Goal: Task Accomplishment & Management: Use online tool/utility

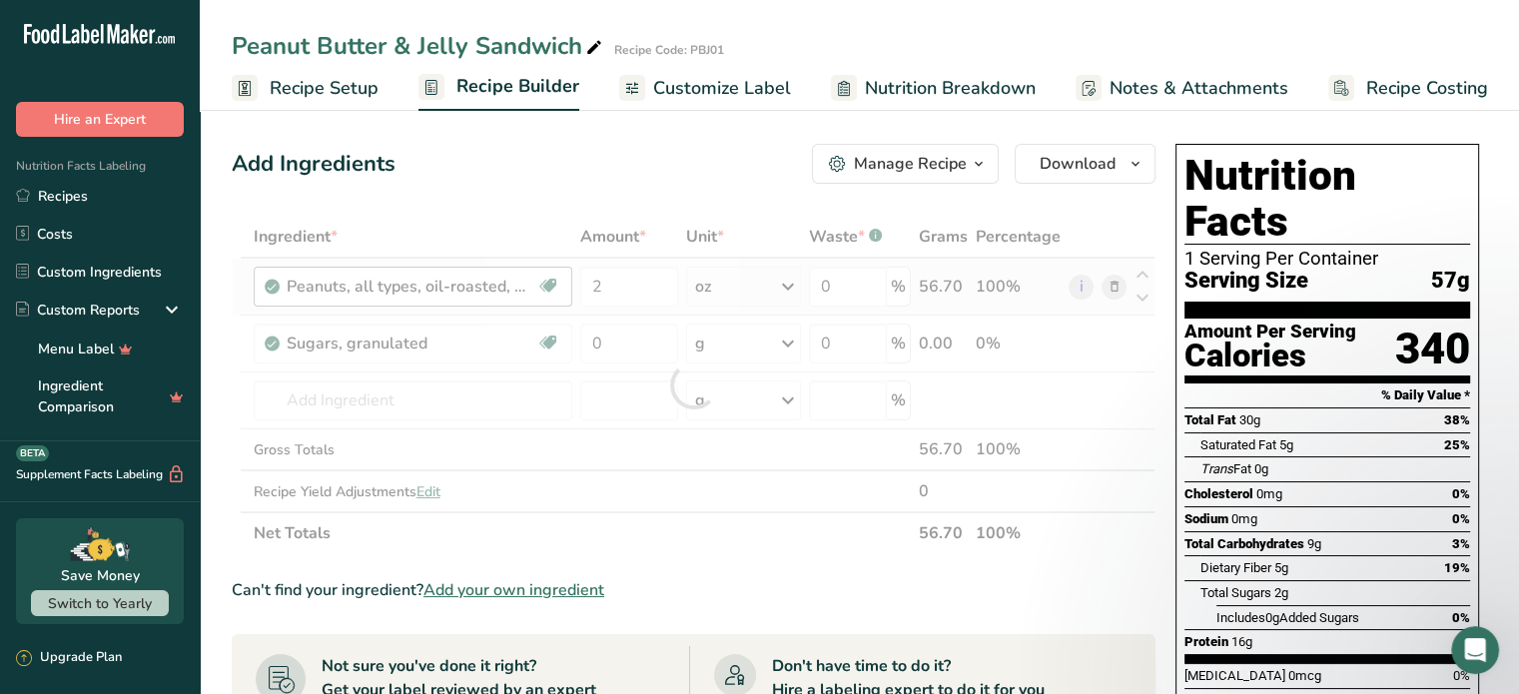
click at [288, 282] on div "Ingredient * Amount * Unit * Waste * .a-a{fill:#347362;}.b-a{fill:#fff;} Grams …" at bounding box center [693, 385] width 923 height 338
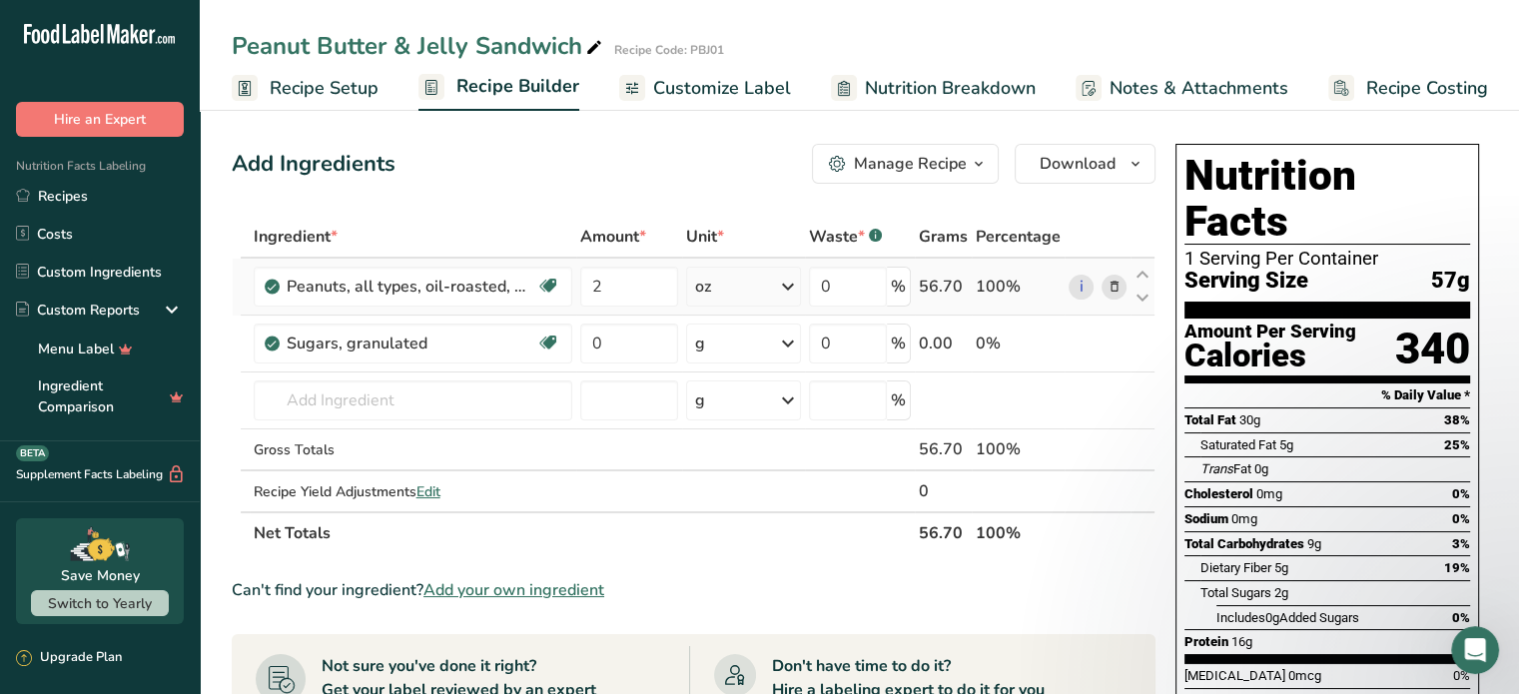
click at [1114, 288] on icon at bounding box center [1113, 287] width 14 height 21
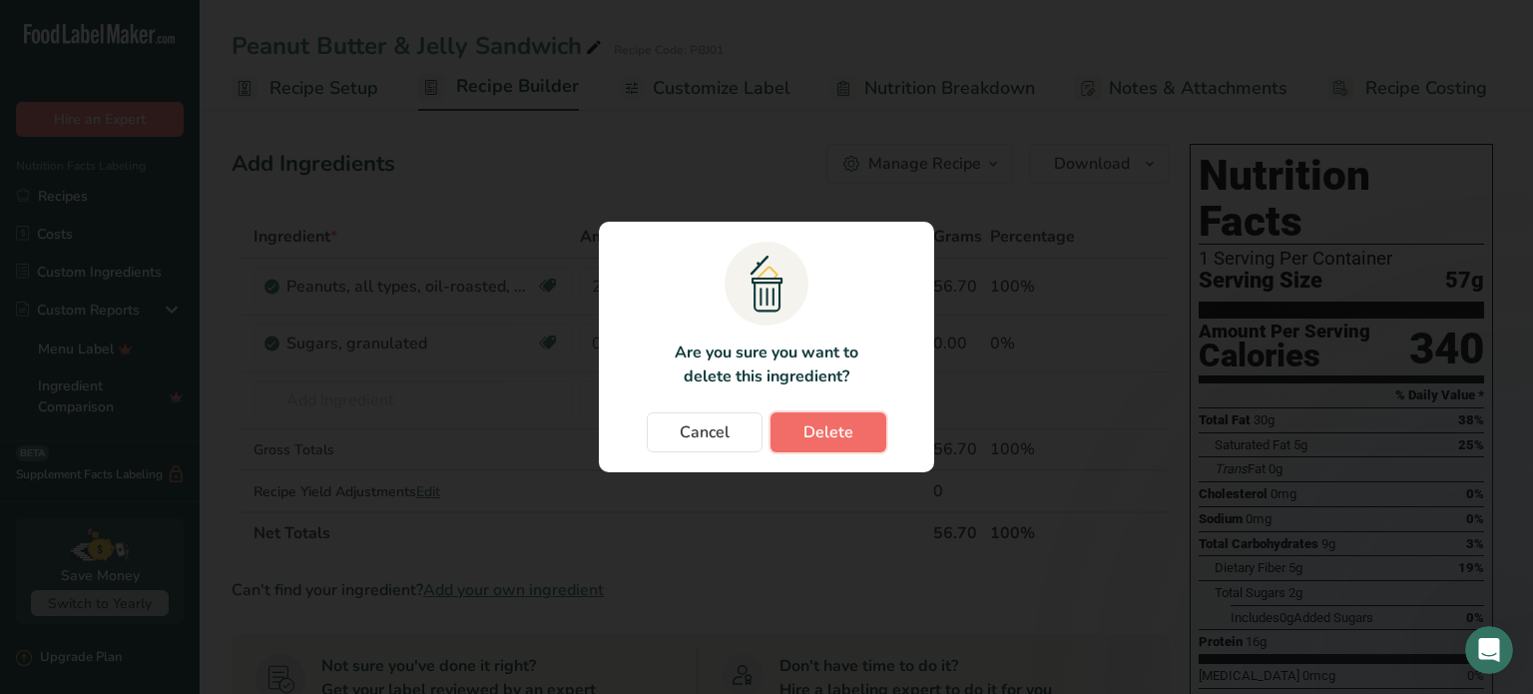
click at [810, 430] on span "Delete" at bounding box center [829, 432] width 50 height 24
type input "0"
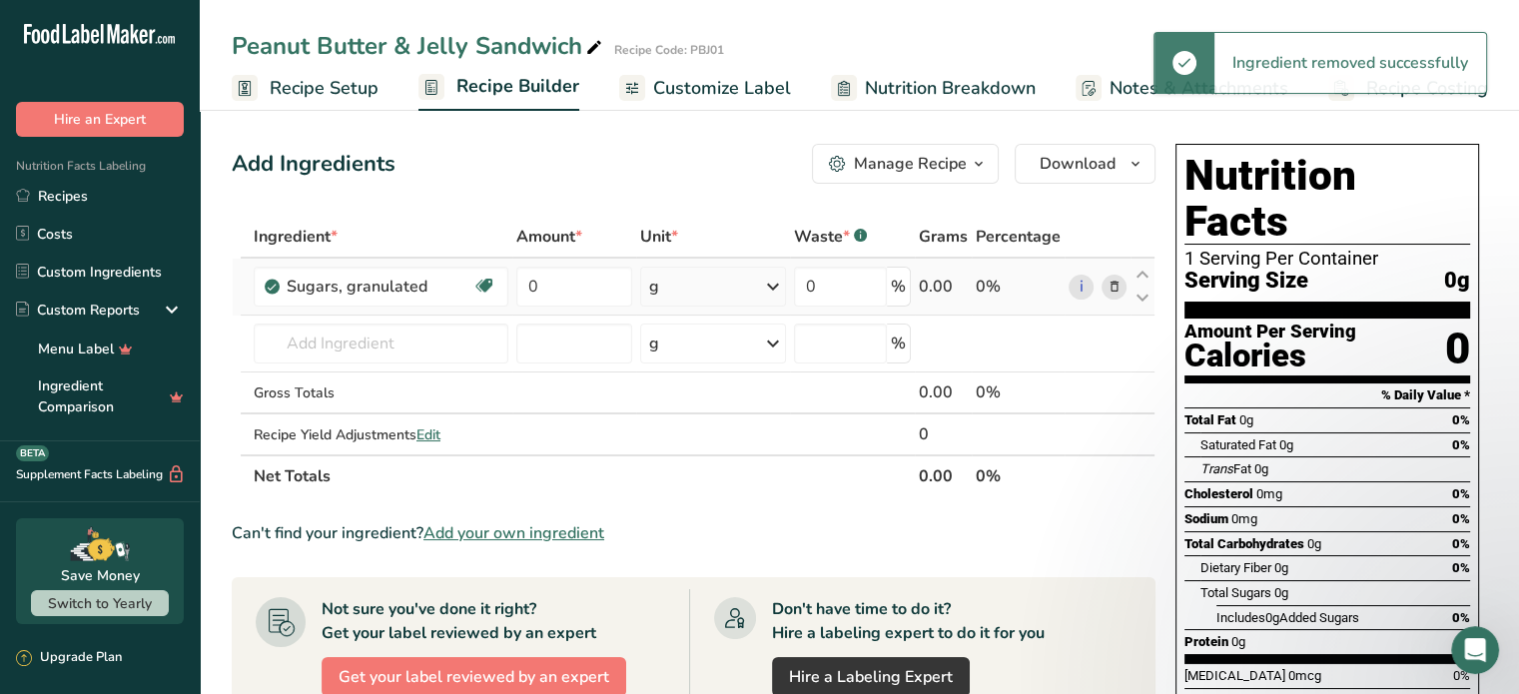
click at [1113, 279] on icon at bounding box center [1113, 287] width 14 height 21
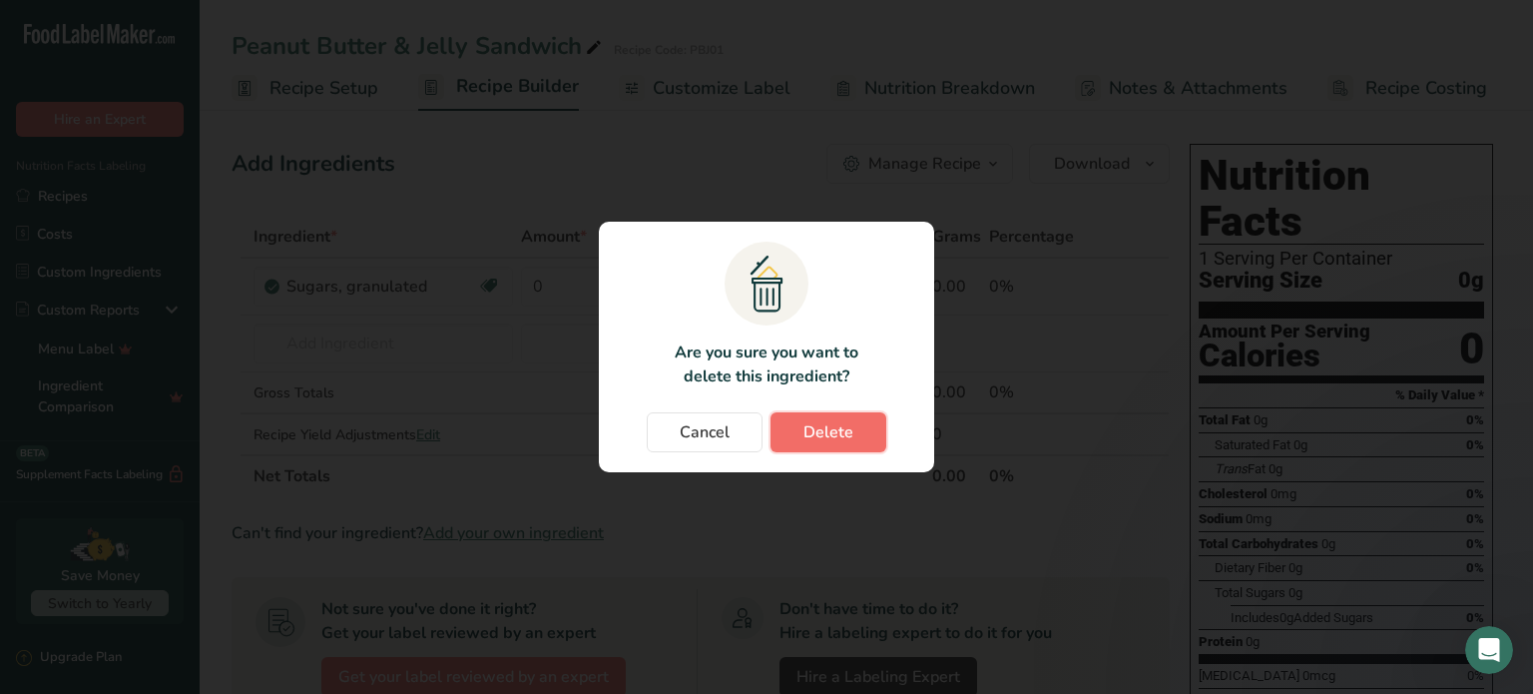
click at [847, 428] on span "Delete" at bounding box center [829, 432] width 50 height 24
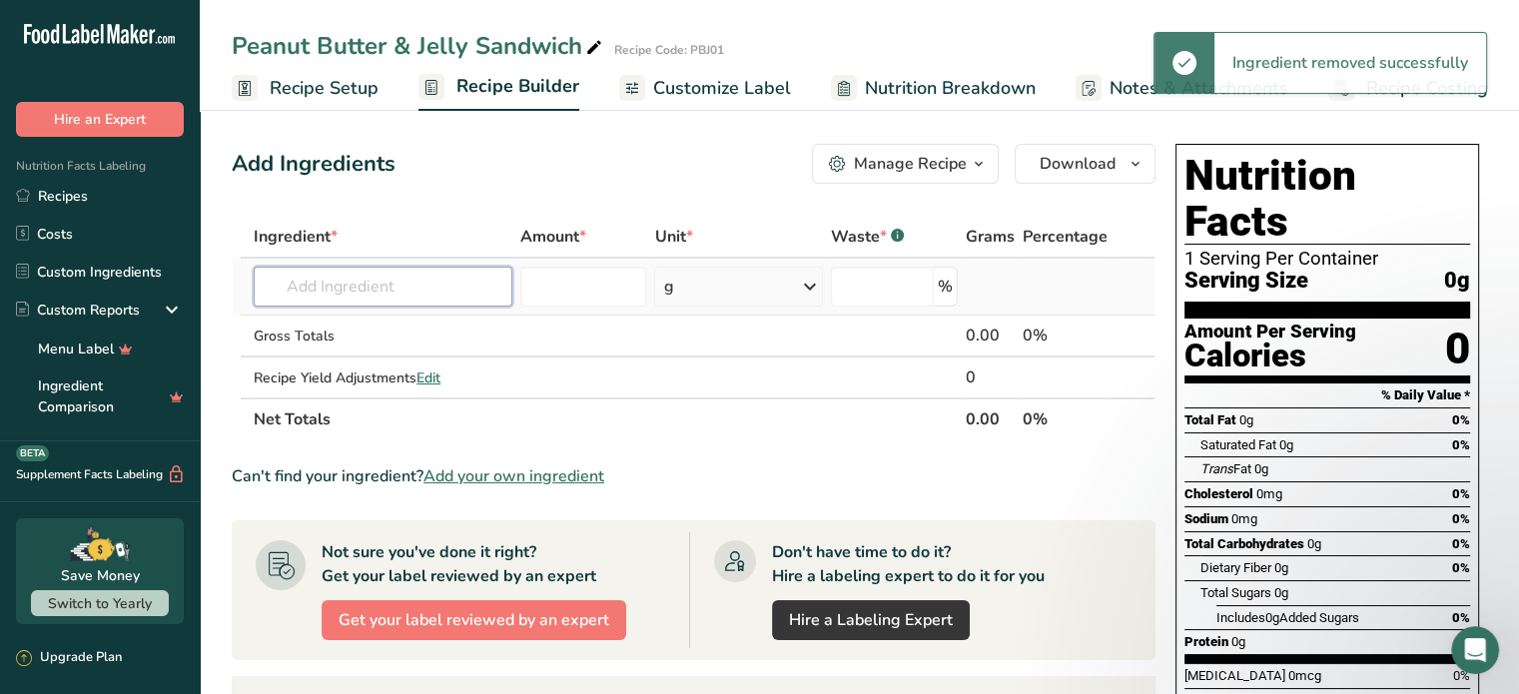
click at [367, 283] on input "text" at bounding box center [383, 287] width 259 height 40
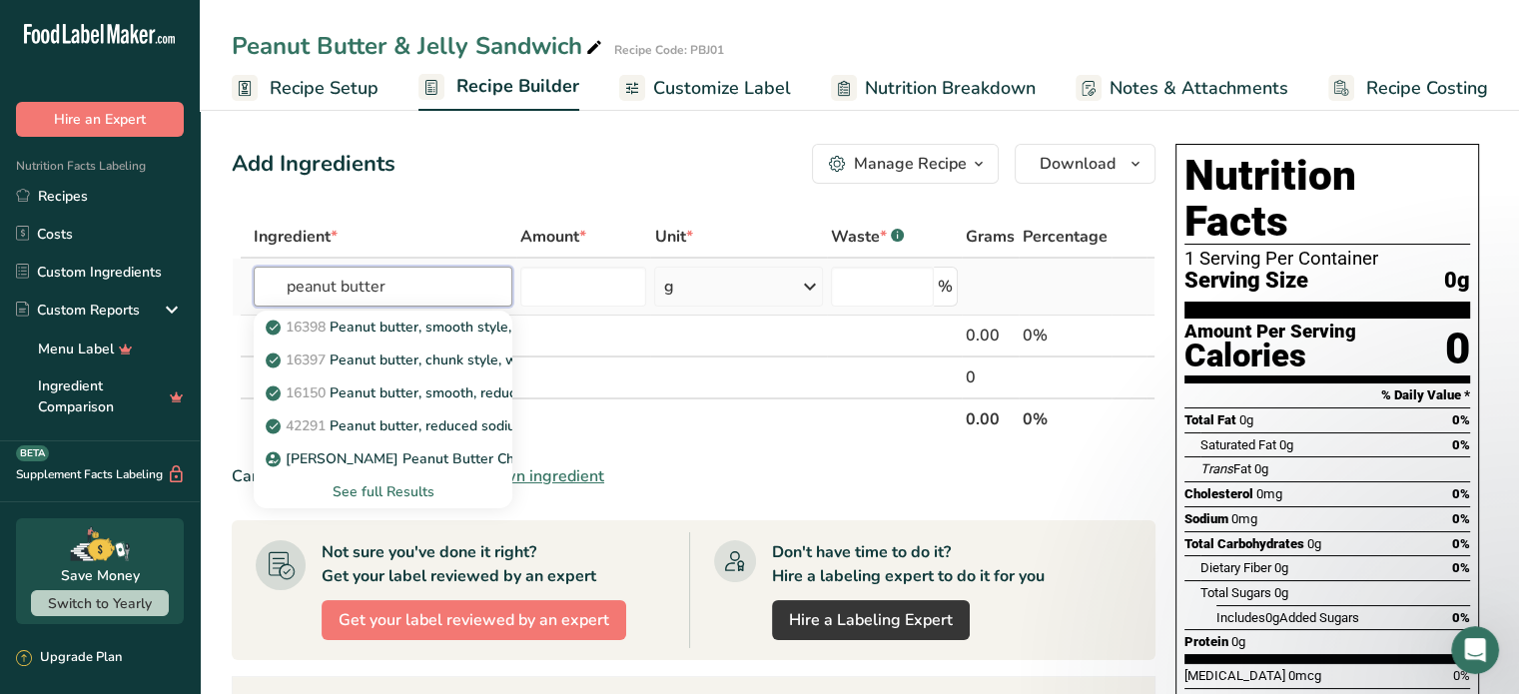
type input "peanut butter"
click at [423, 488] on div "See full Results" at bounding box center [383, 491] width 227 height 21
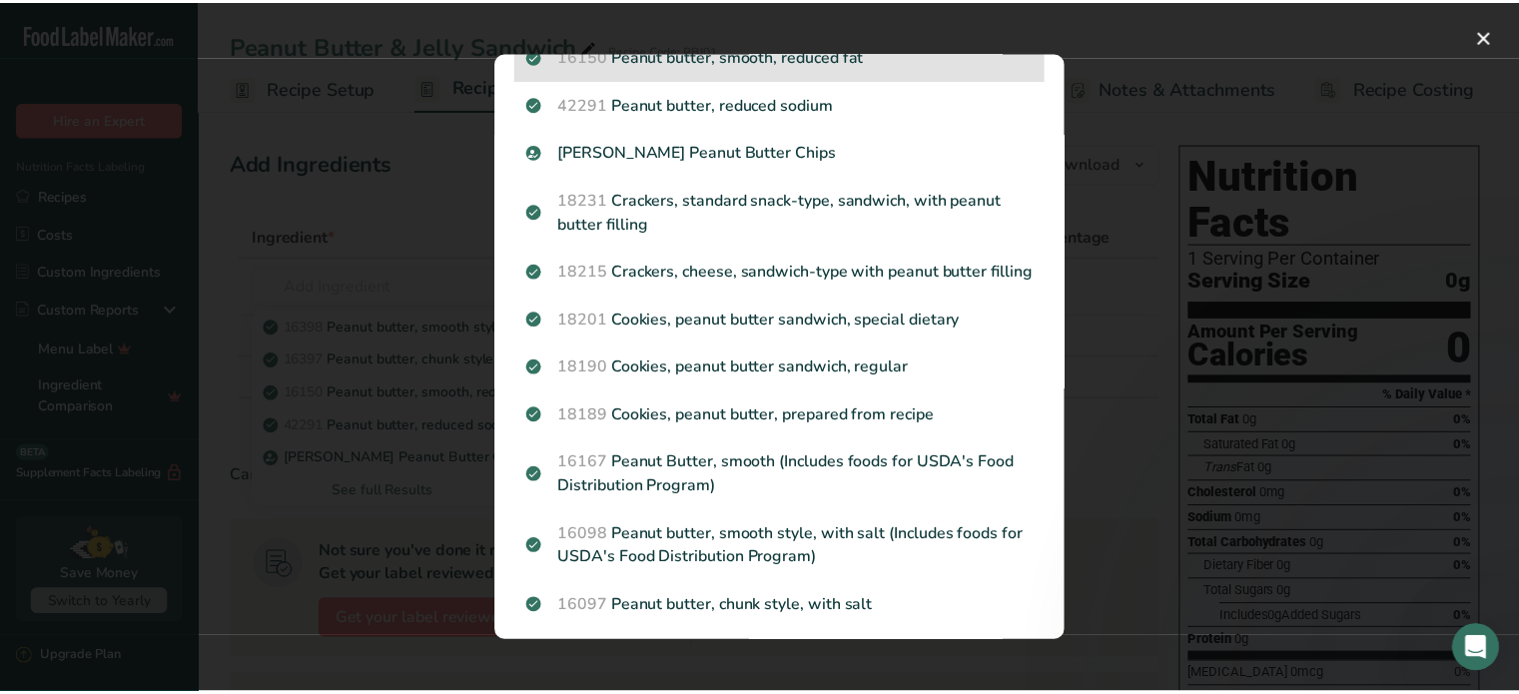
scroll to position [200, 0]
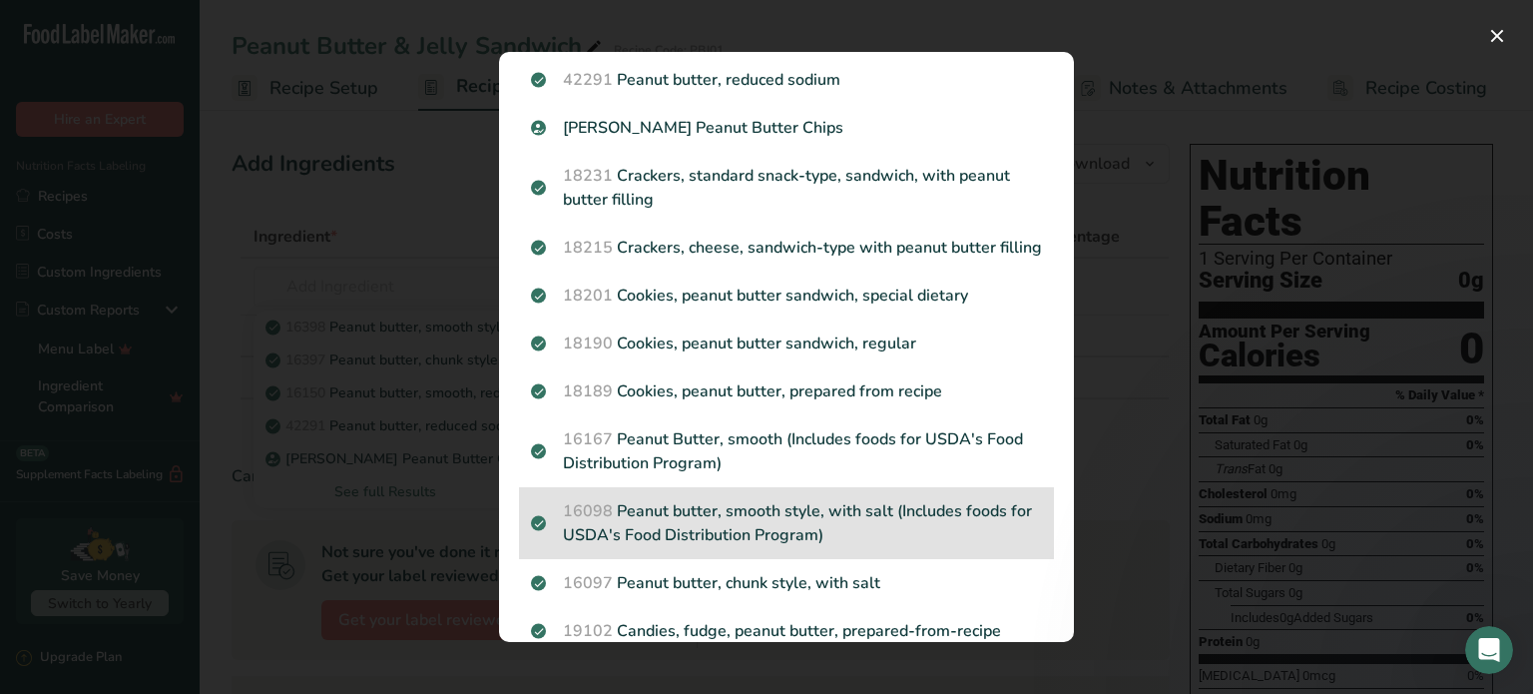
click at [759, 525] on p "16098 Peanut butter, smooth style, with salt (Includes foods for USDA's Food Di…" at bounding box center [786, 523] width 511 height 48
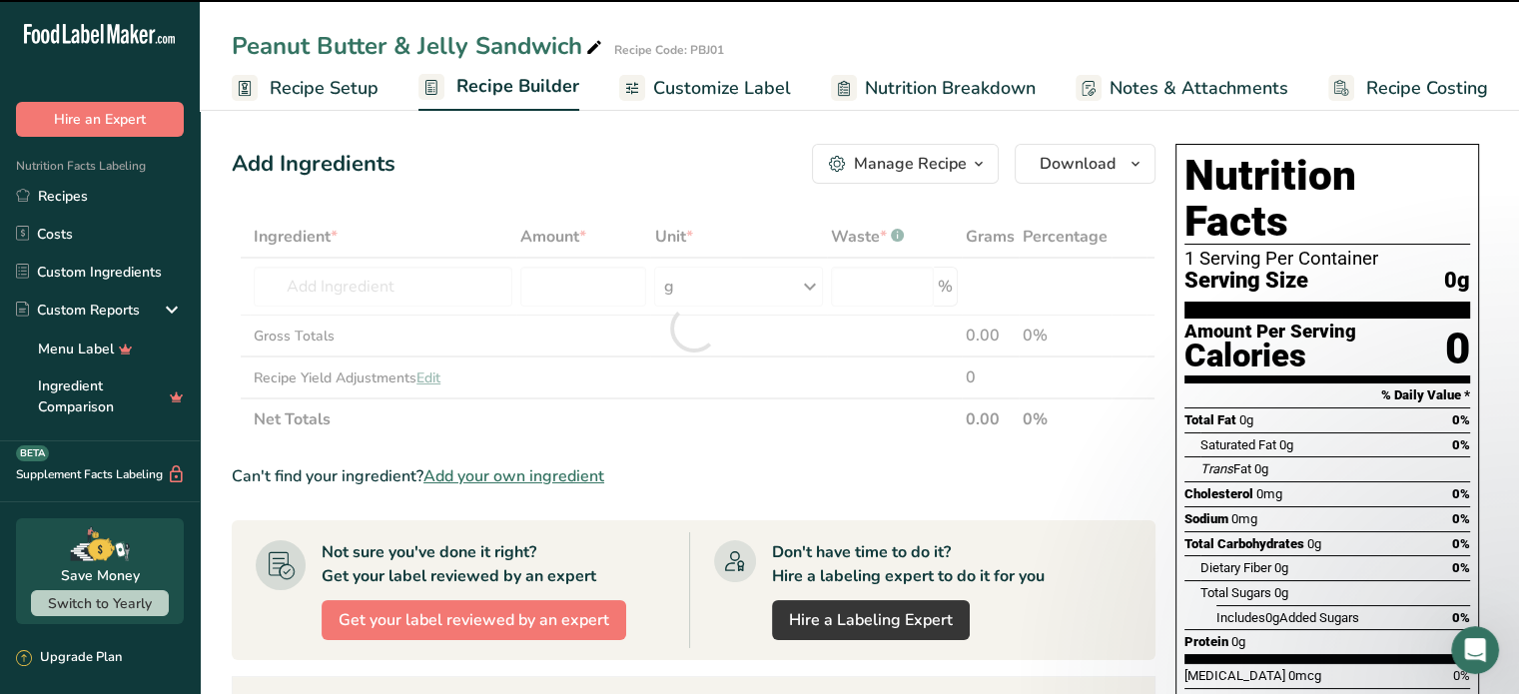
type input "0"
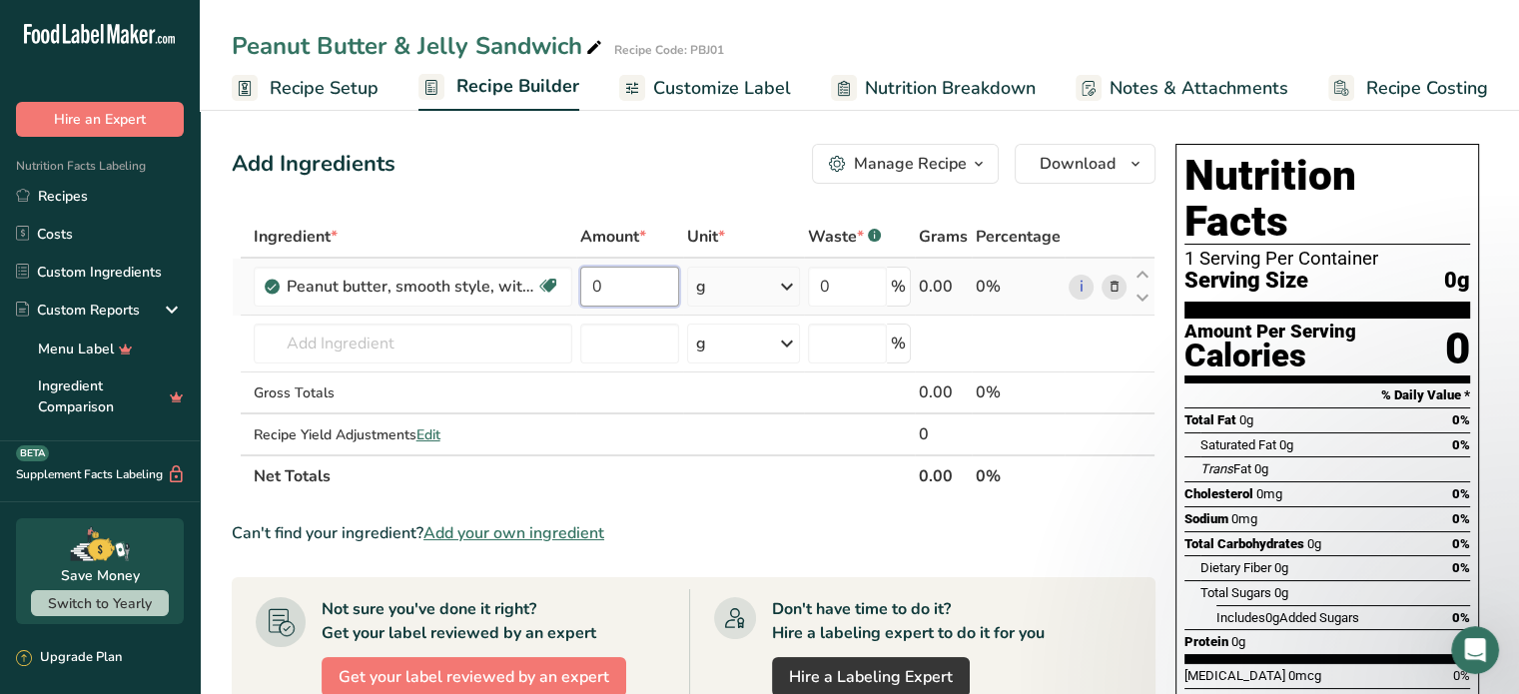
click at [611, 285] on input "0" at bounding box center [630, 287] width 100 height 40
type input "2"
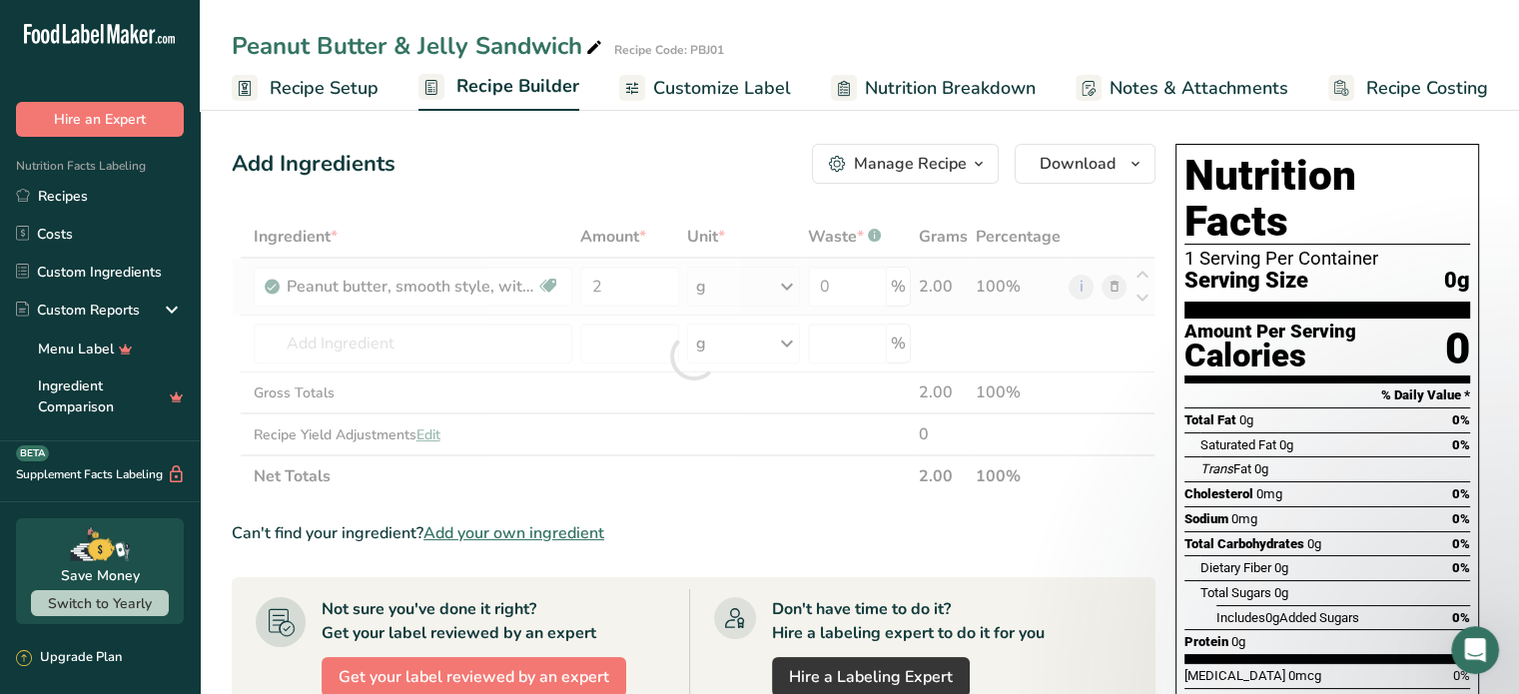
click at [783, 284] on div "Ingredient * Amount * Unit * Waste * .a-a{fill:#347362;}.b-a{fill:#fff;} Grams …" at bounding box center [693, 357] width 923 height 282
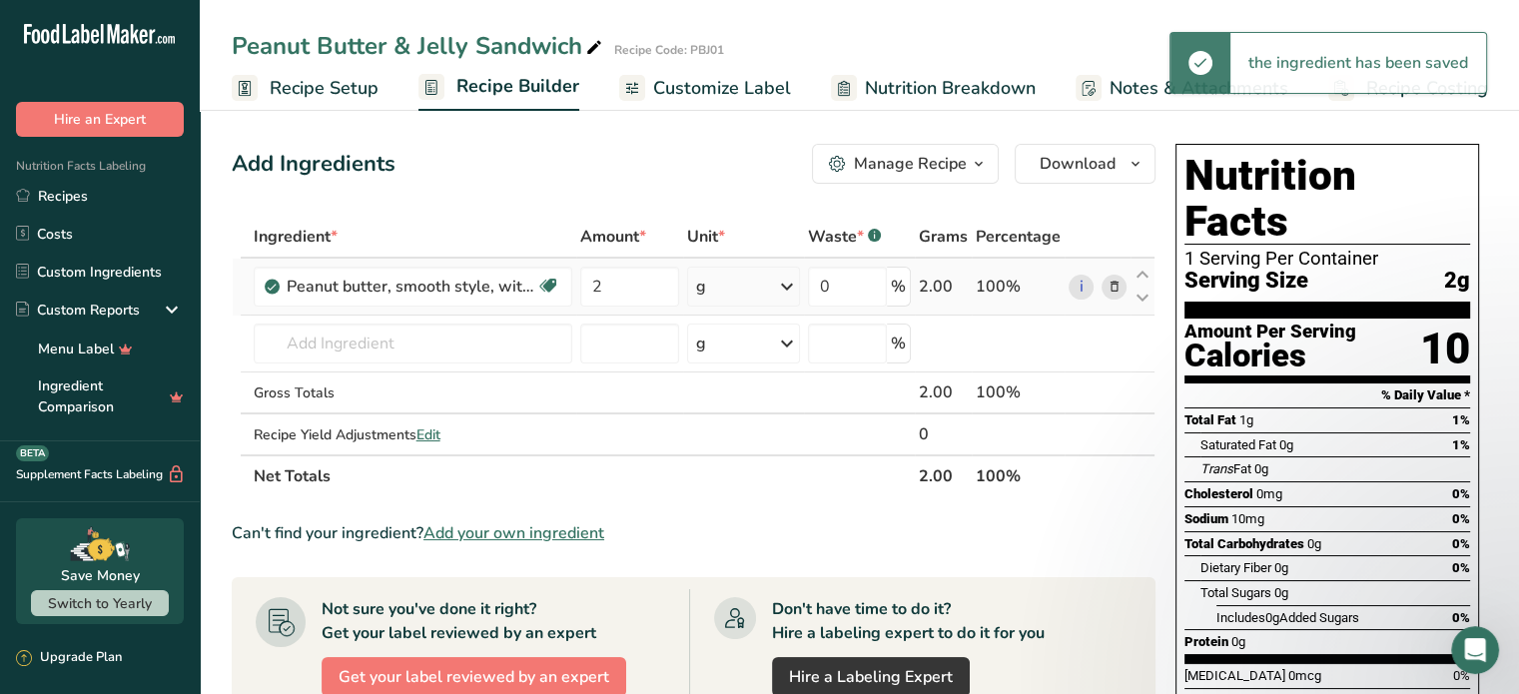
click at [789, 287] on icon at bounding box center [787, 287] width 24 height 36
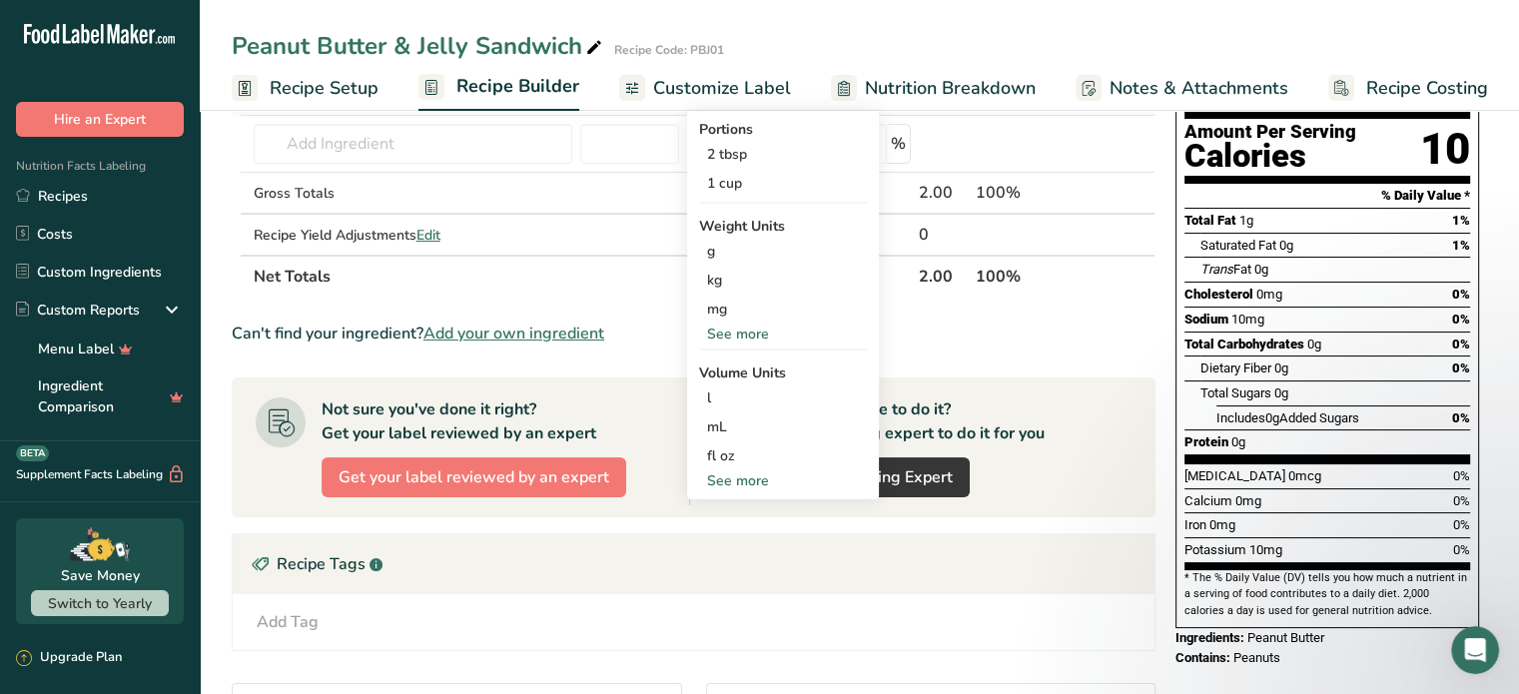
click at [723, 483] on div "See more" at bounding box center [783, 480] width 168 height 21
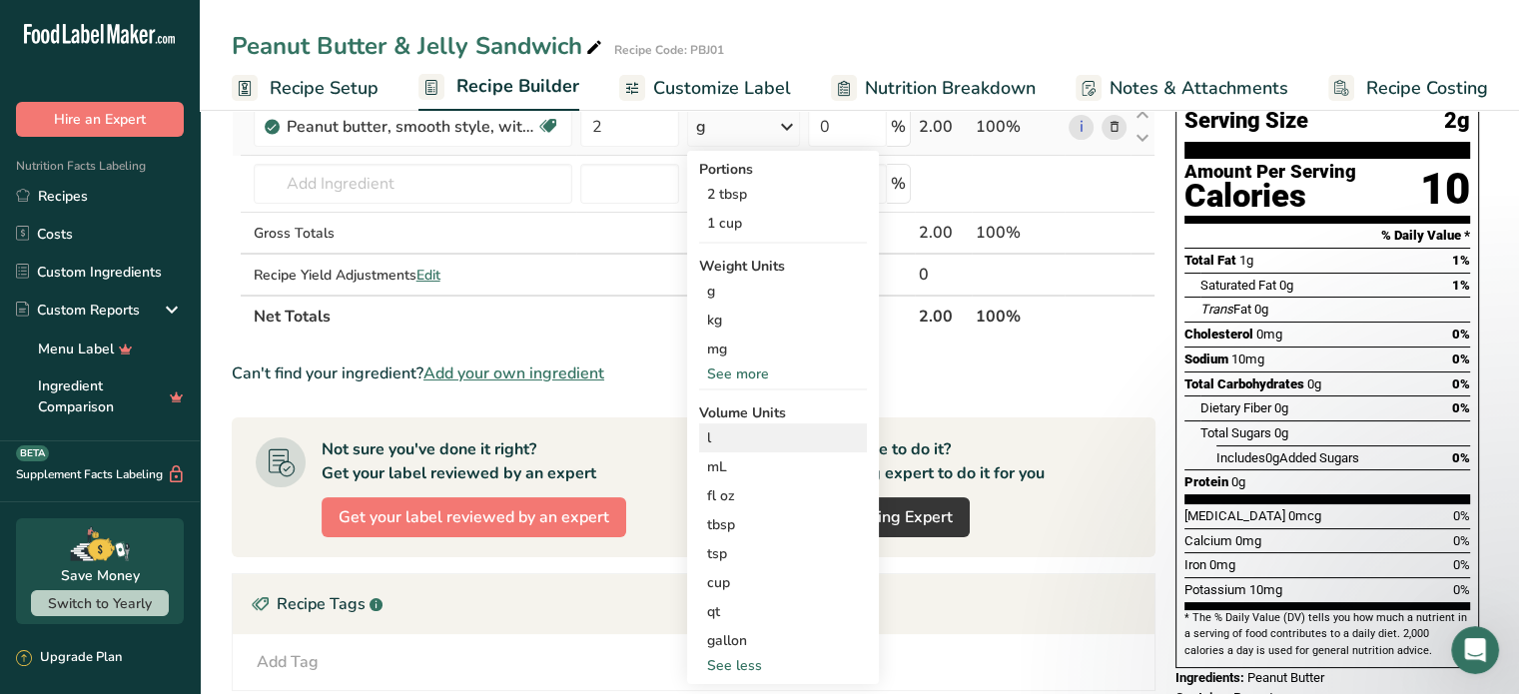
scroll to position [100, 0]
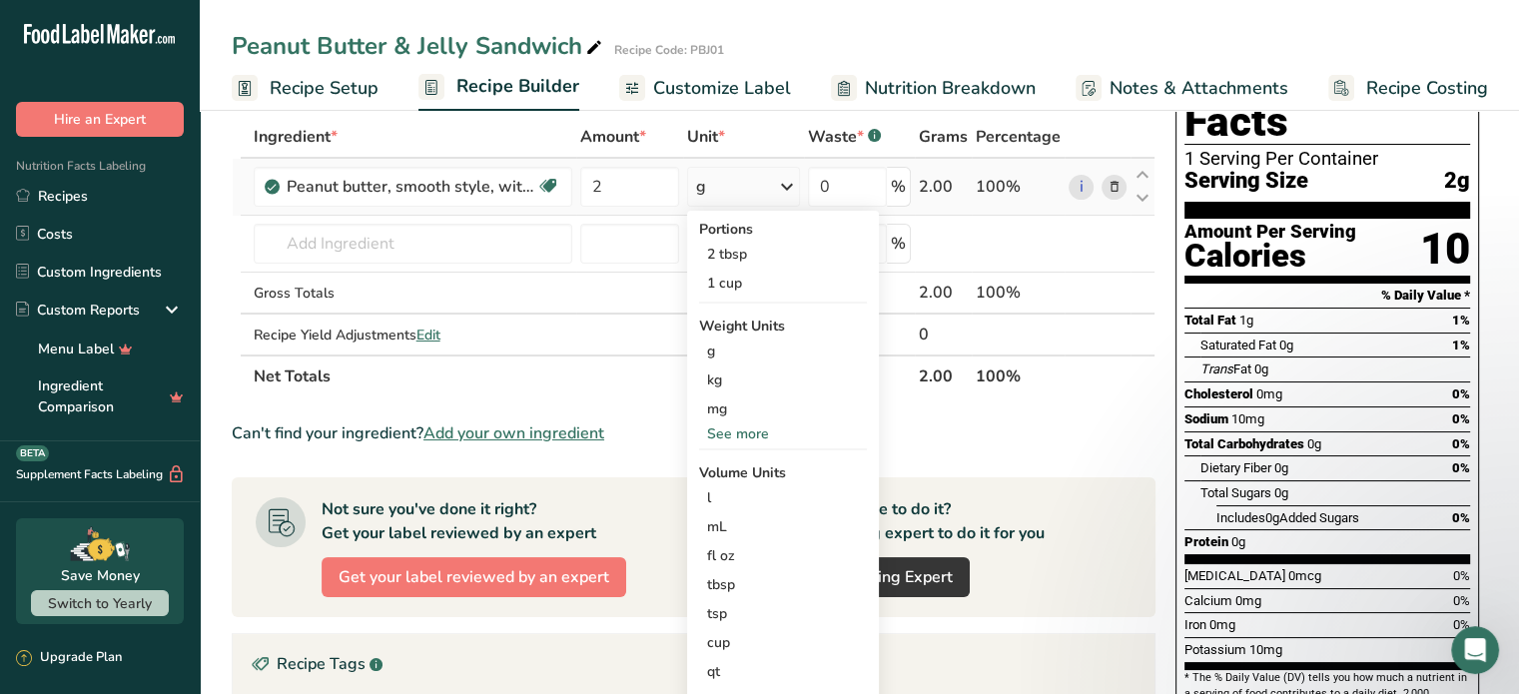
click at [750, 436] on div "See more" at bounding box center [783, 433] width 168 height 21
click at [713, 493] on div "oz" at bounding box center [783, 495] width 168 height 29
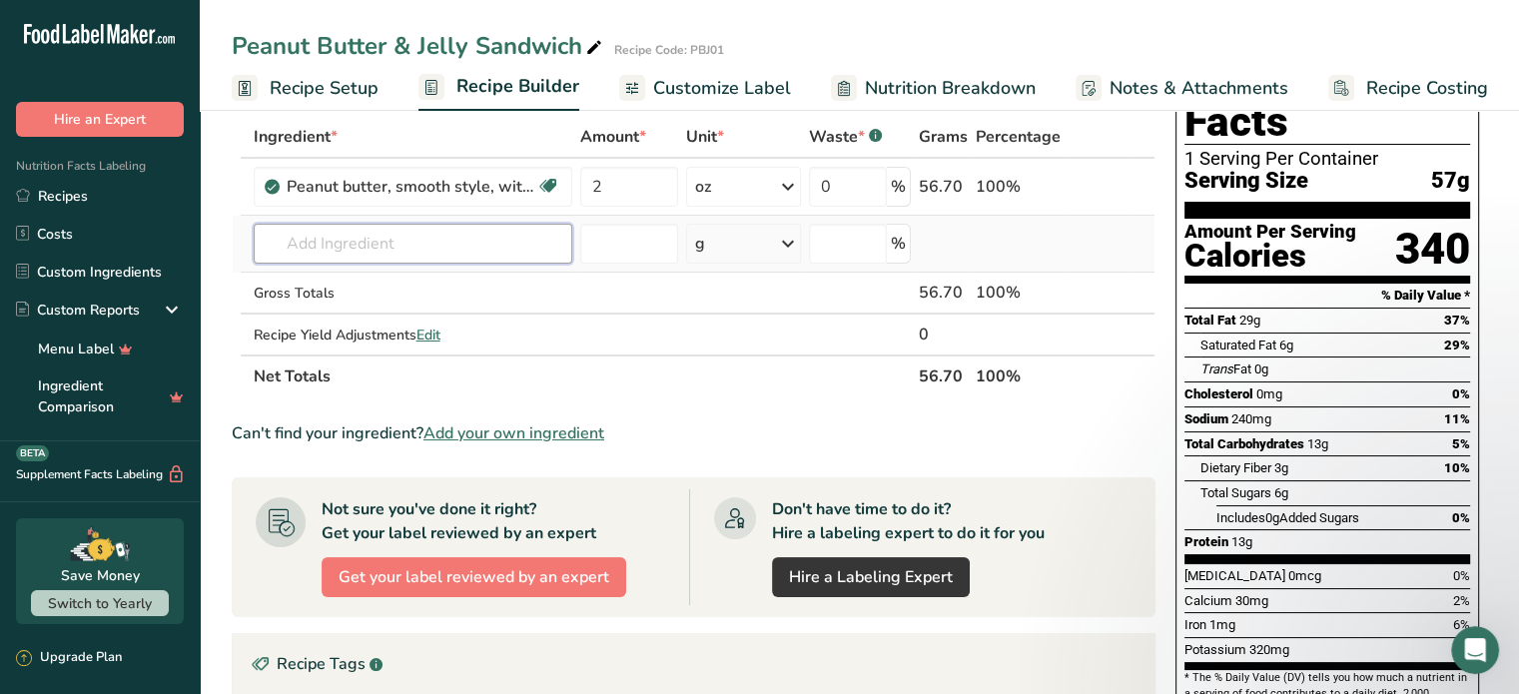
click at [472, 249] on input "text" at bounding box center [413, 244] width 318 height 40
type input "Strawberry Jelly"
click at [418, 245] on input "text" at bounding box center [413, 244] width 318 height 40
drag, startPoint x: 418, startPoint y: 245, endPoint x: 388, endPoint y: 317, distance: 78.8
click at [388, 317] on div "Add your own ingredient" at bounding box center [413, 316] width 287 height 21
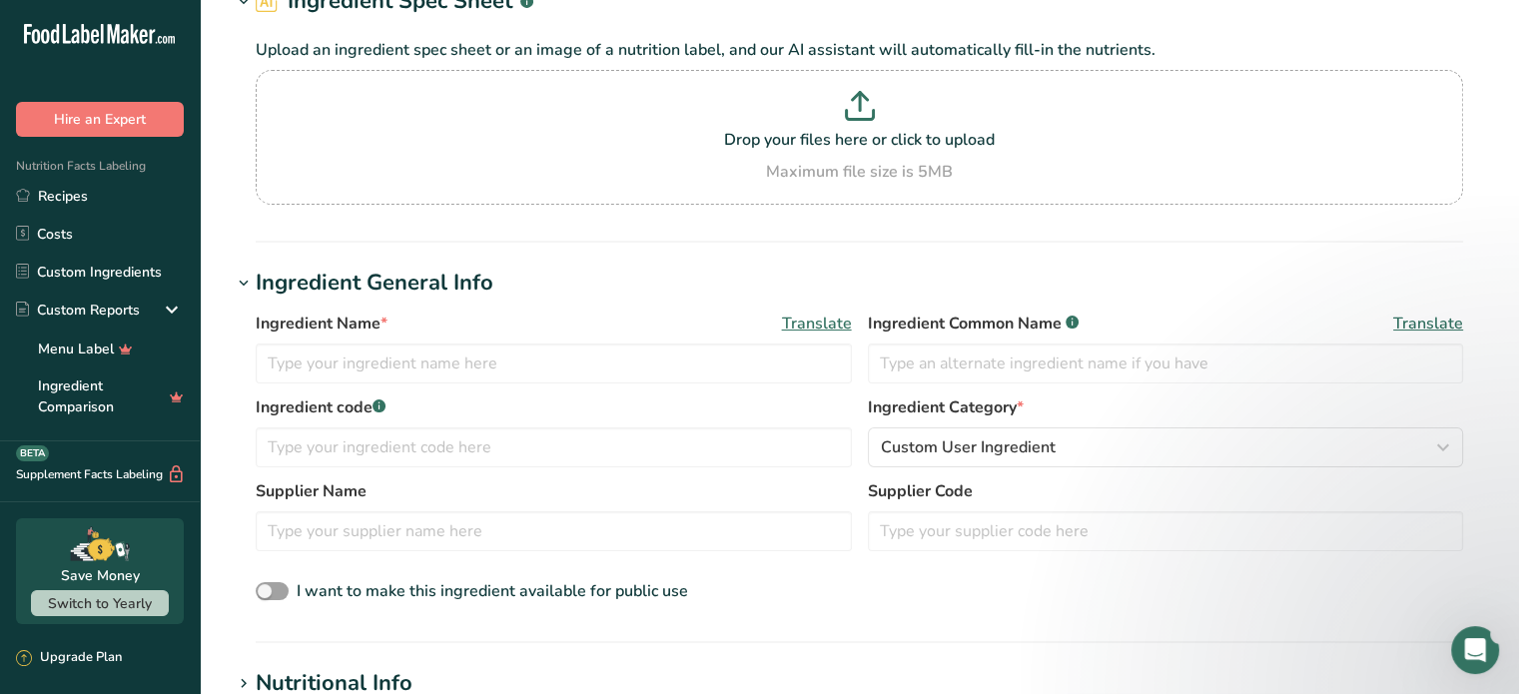
scroll to position [200, 0]
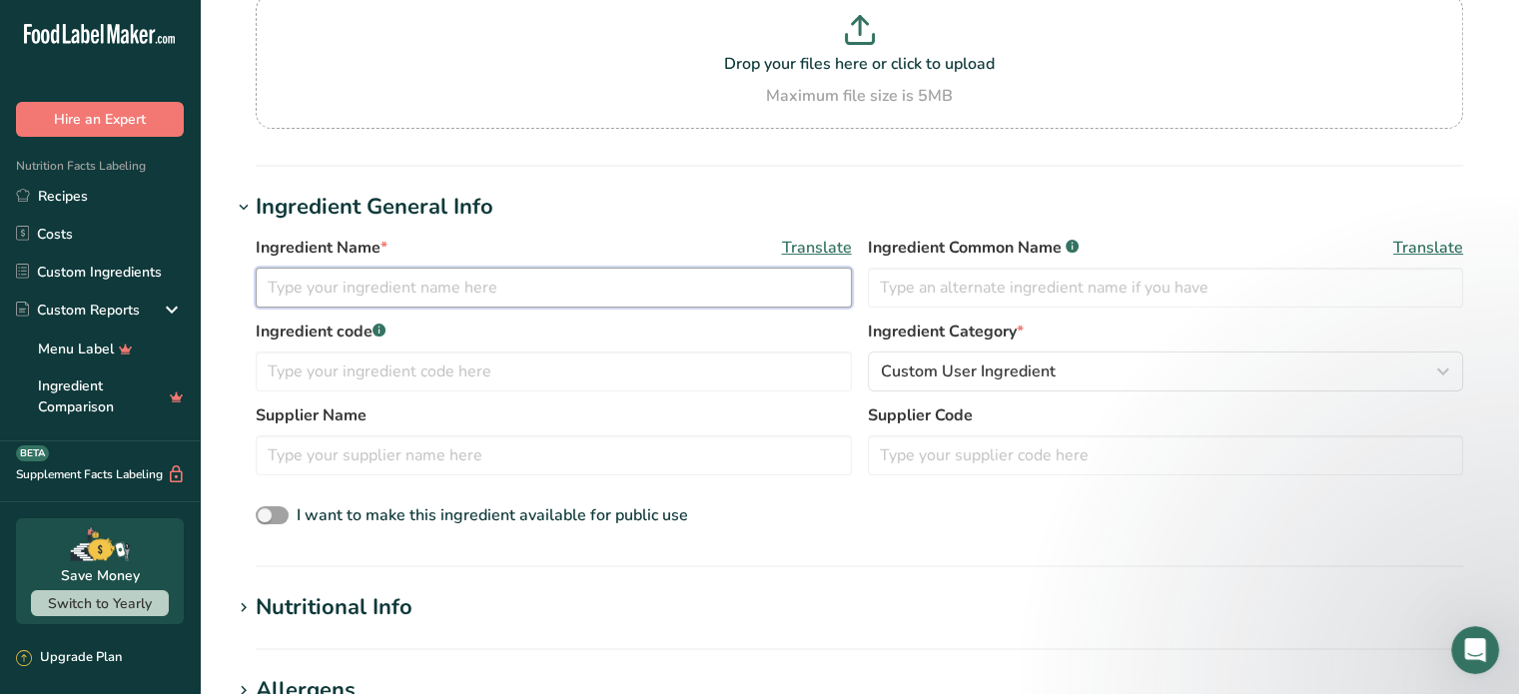
click at [315, 288] on input "text" at bounding box center [554, 288] width 596 height 40
paste input "STRAWBERRIES, HIGH FRUCTOSE CORN SYRUP, CORN SYRUP, SUGAR, FRUIT PECTIN, [MEDIC…"
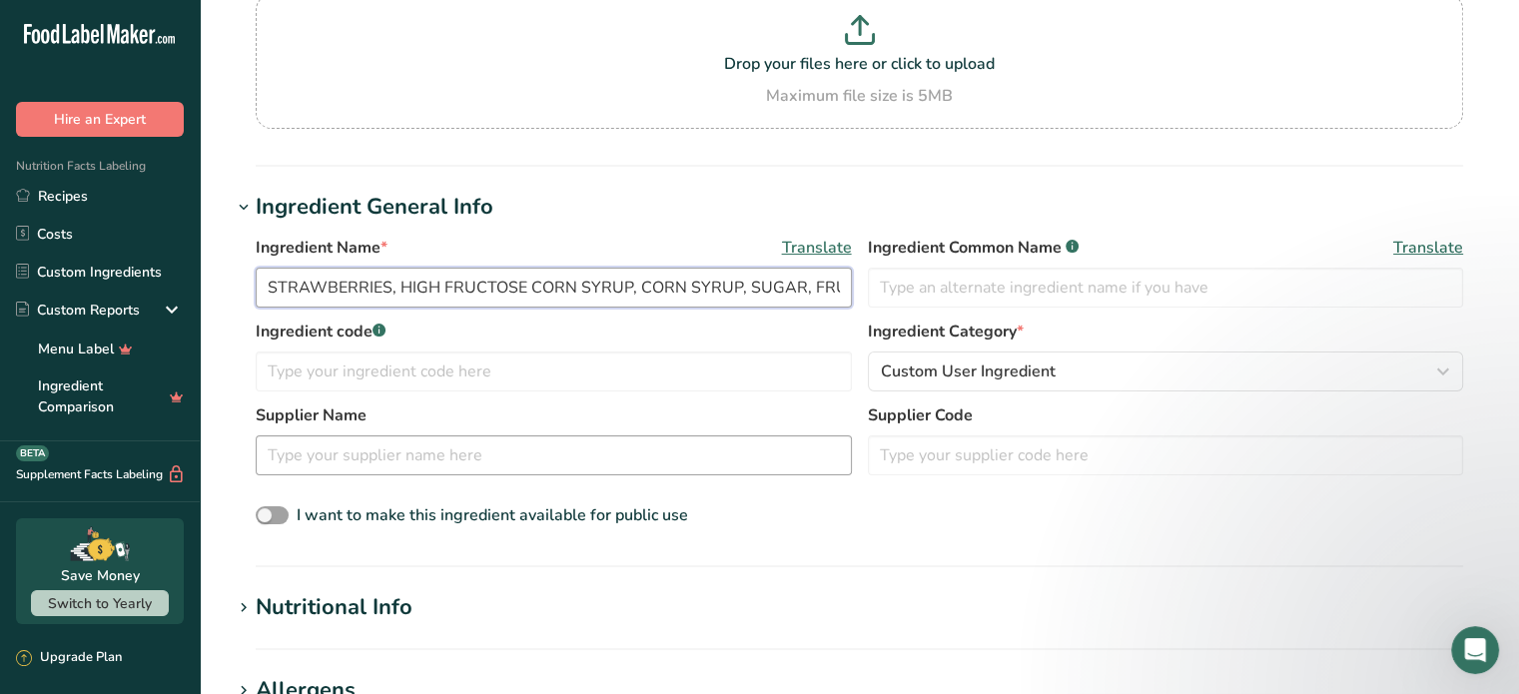
scroll to position [0, 175]
type input "STRAWBERRIES, HIGH FRUCTOSE CORN SYRUP, CORN SYRUP, SUGAR, FRUIT PECTIN, [MEDIC…"
click at [1046, 290] on input "text" at bounding box center [1166, 288] width 596 height 40
click at [438, 459] on input "text" at bounding box center [554, 455] width 596 height 40
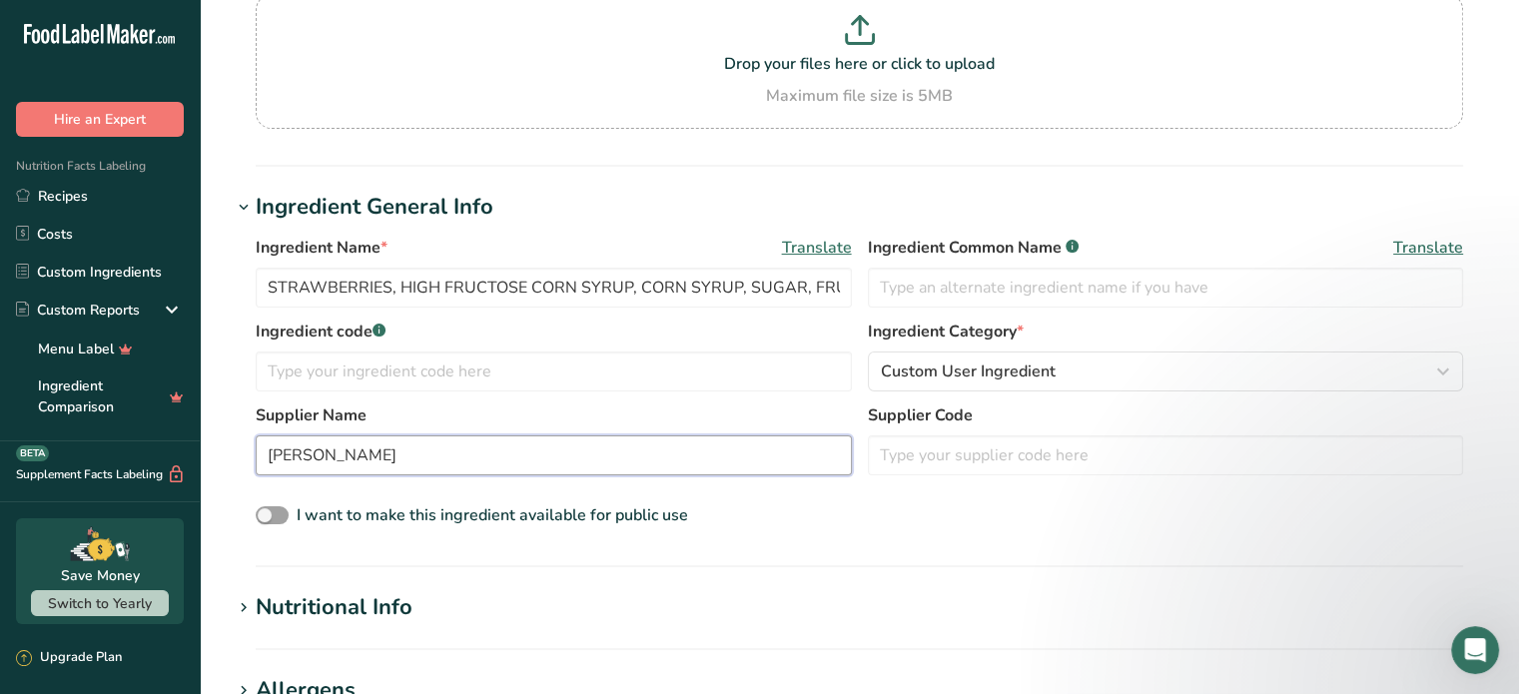
type input "[PERSON_NAME]"
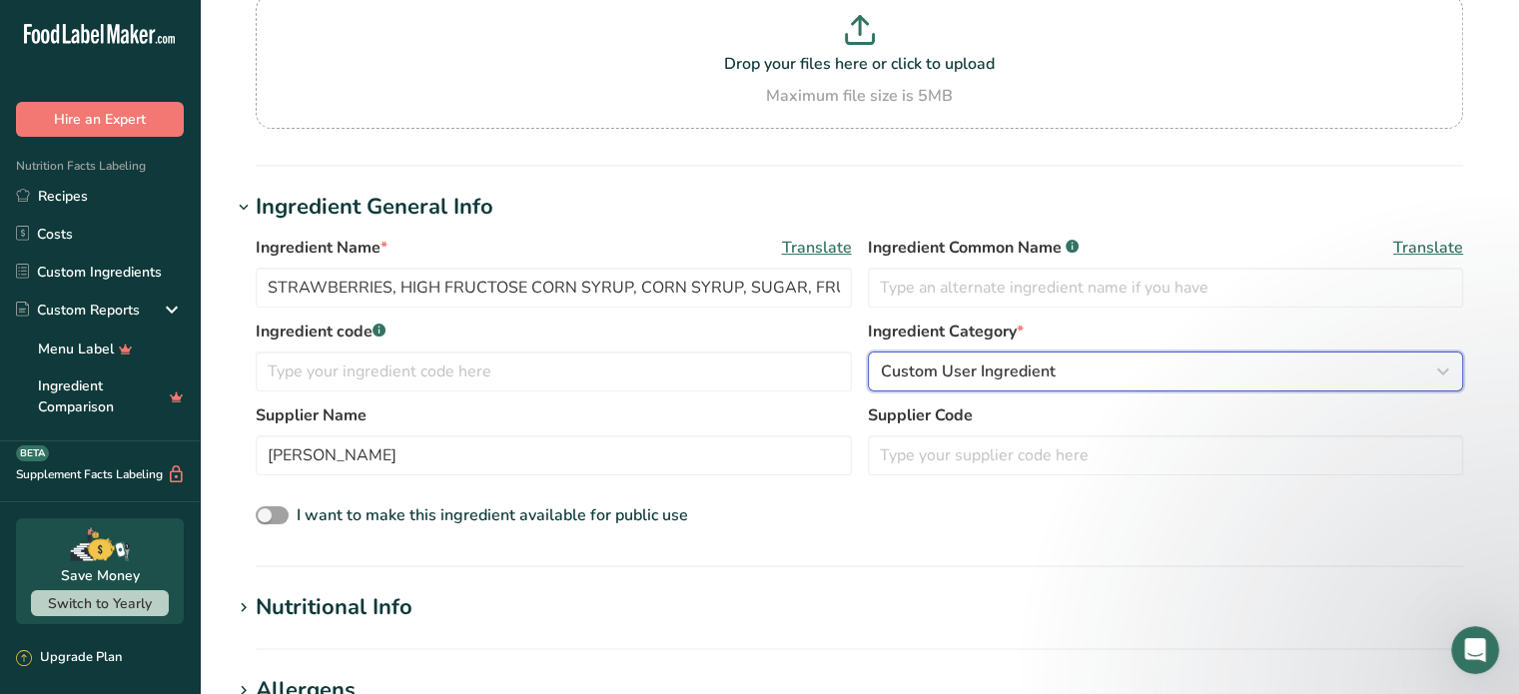
click at [1095, 367] on div "Custom User Ingredient" at bounding box center [1160, 371] width 558 height 24
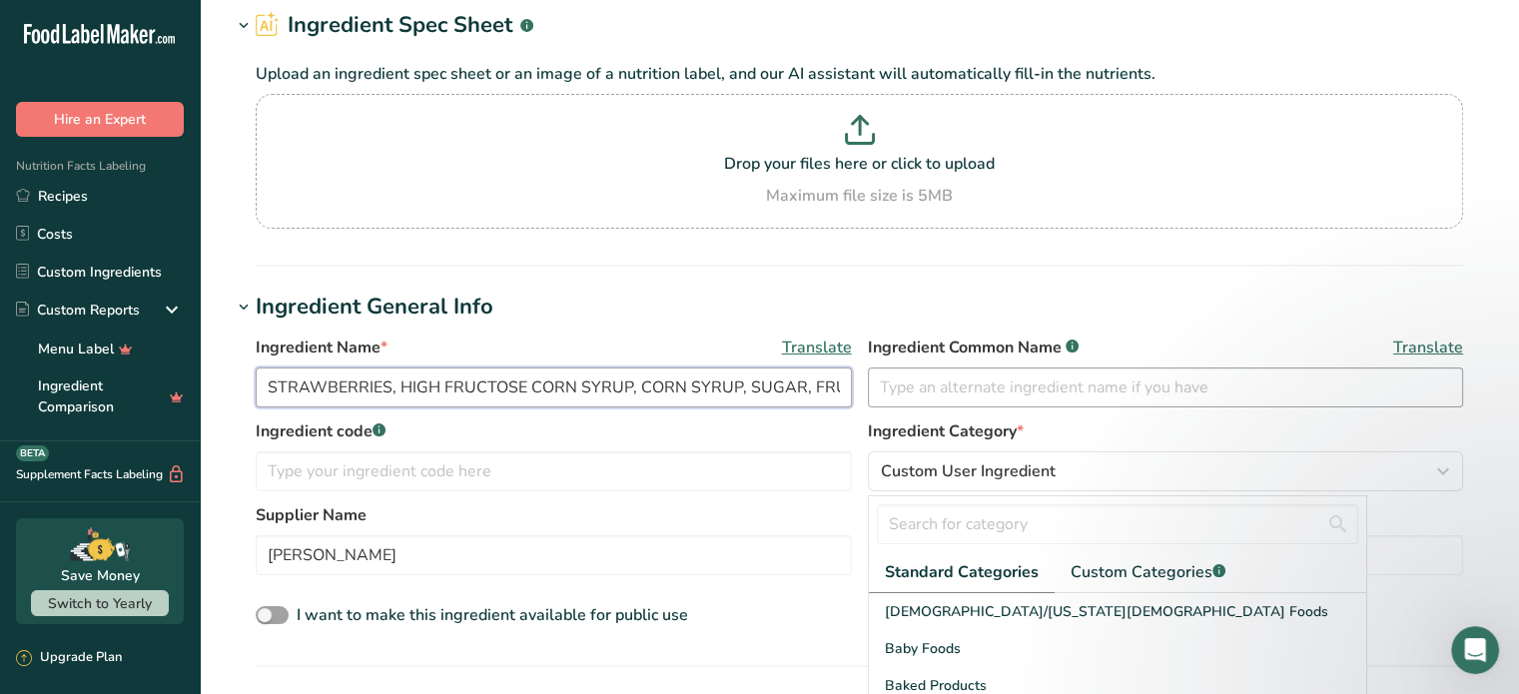
scroll to position [0, 176]
drag, startPoint x: 270, startPoint y: 386, endPoint x: 917, endPoint y: 386, distance: 647.9
click at [917, 386] on div "Ingredient Name * Translate STRAWBERRIES, HIGH FRUCTOSE CORN SYRUP, CORN SYRUP,…" at bounding box center [859, 377] width 1207 height 84
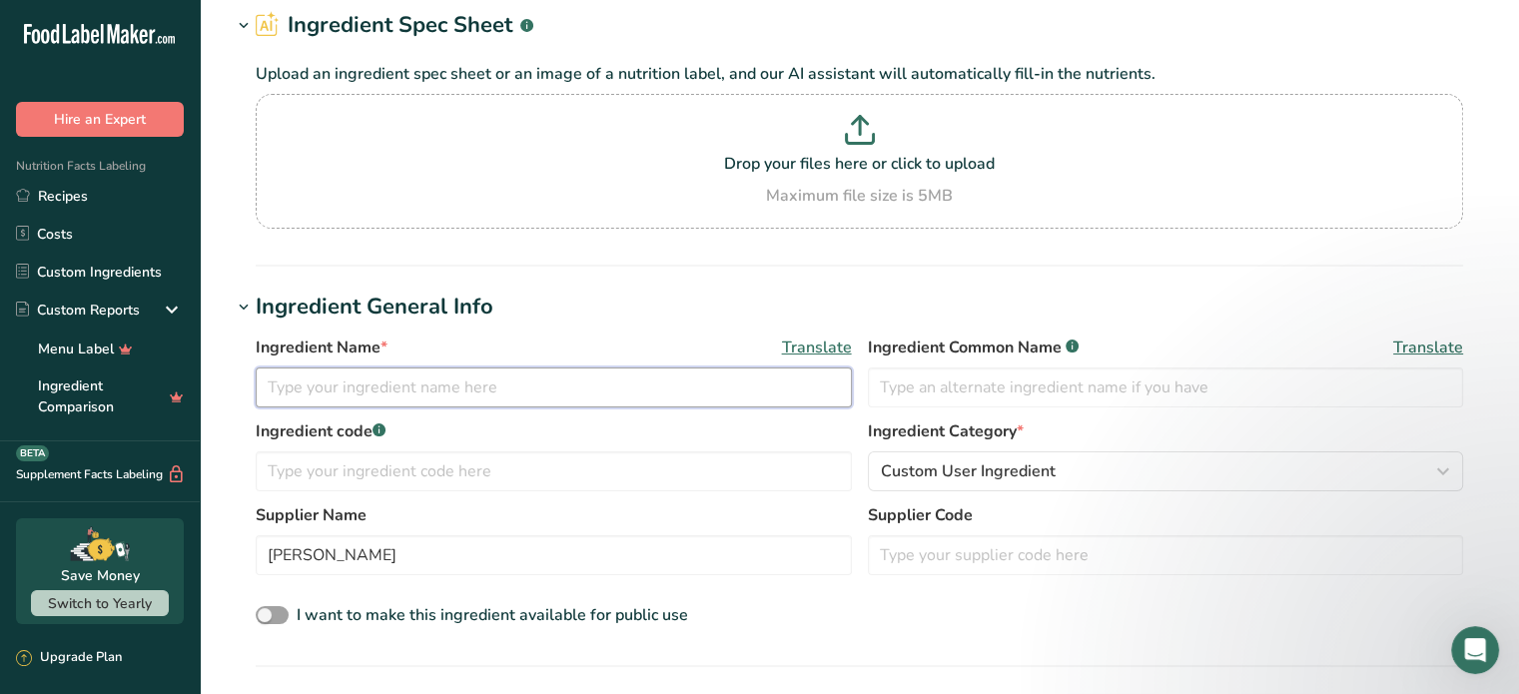
scroll to position [0, 0]
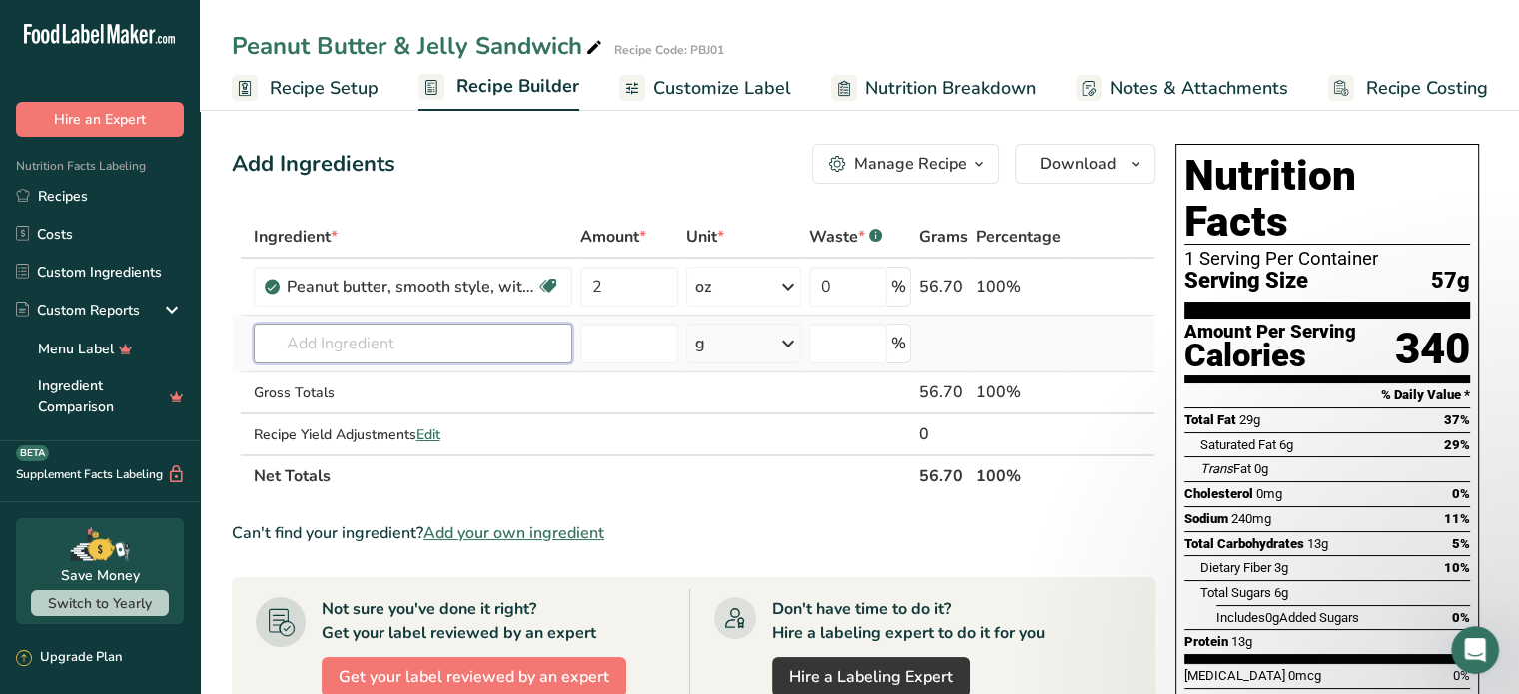
click at [379, 338] on input "text" at bounding box center [413, 343] width 318 height 40
paste input "STRAWBERRIES, HIGH FRUCTOSE CORN SYRUP, CORN SYRUP, SUGAR, FRUIT PECTIN, [MEDIC…"
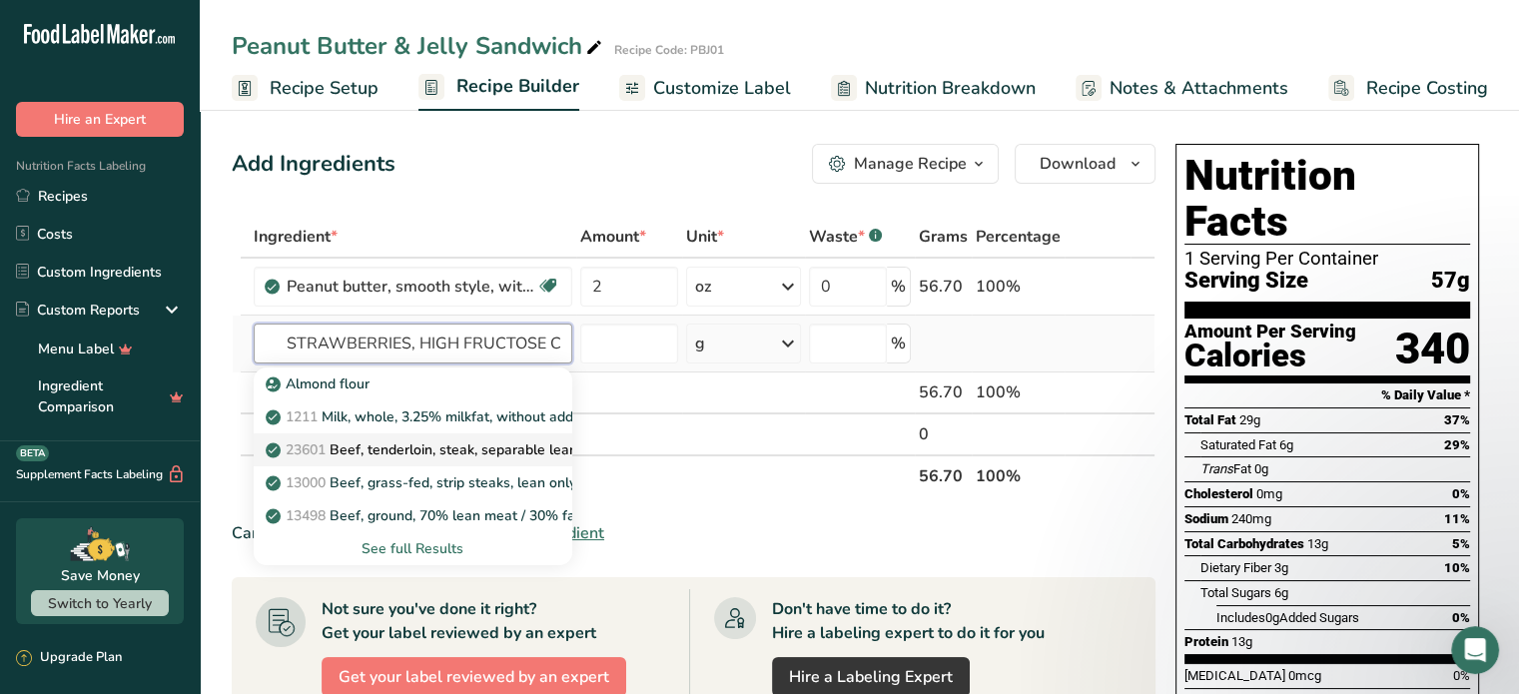
scroll to position [0, 473]
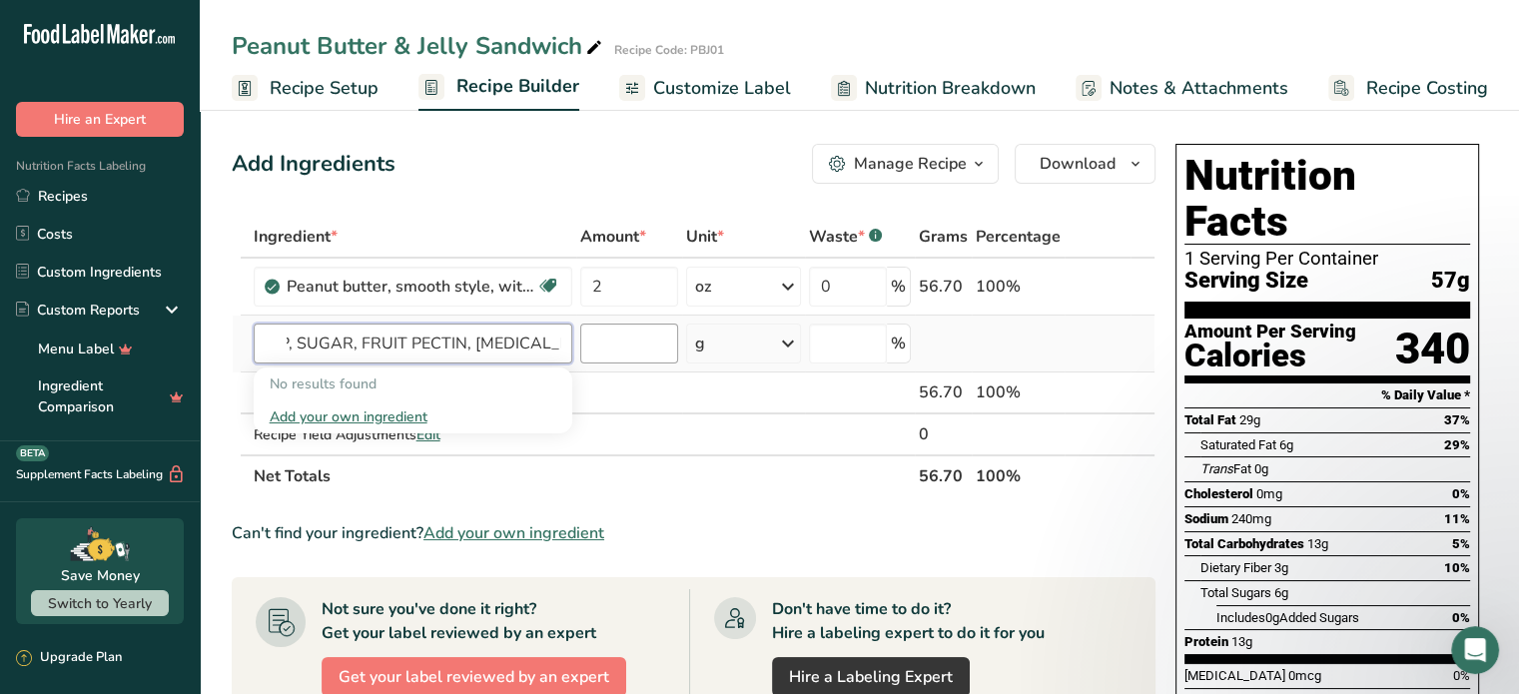
type input "STRAWBERRIES, HIGH FRUCTOSE CORN SYRUP, CORN SYRUP, SUGAR, FRUIT PECTIN, [MEDIC…"
click at [646, 346] on input "number" at bounding box center [629, 343] width 99 height 40
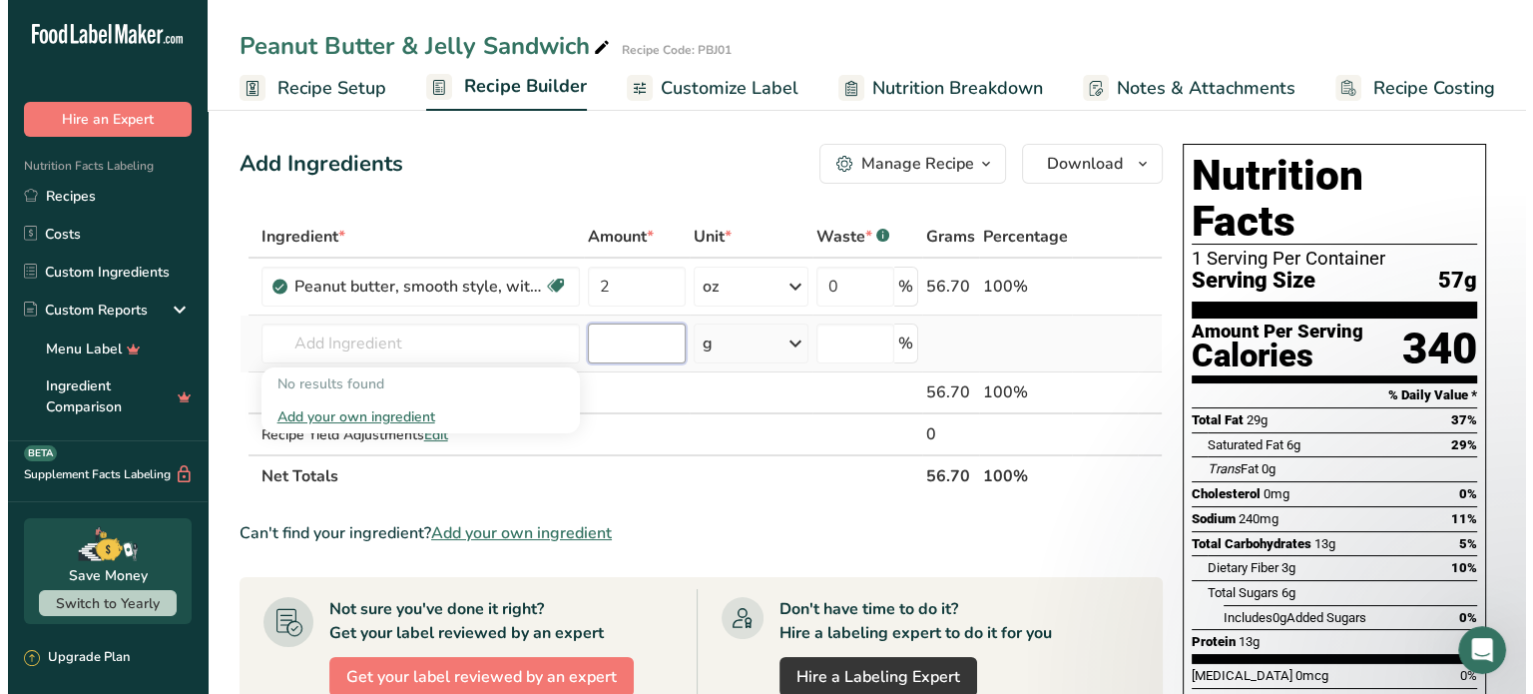
scroll to position [0, 0]
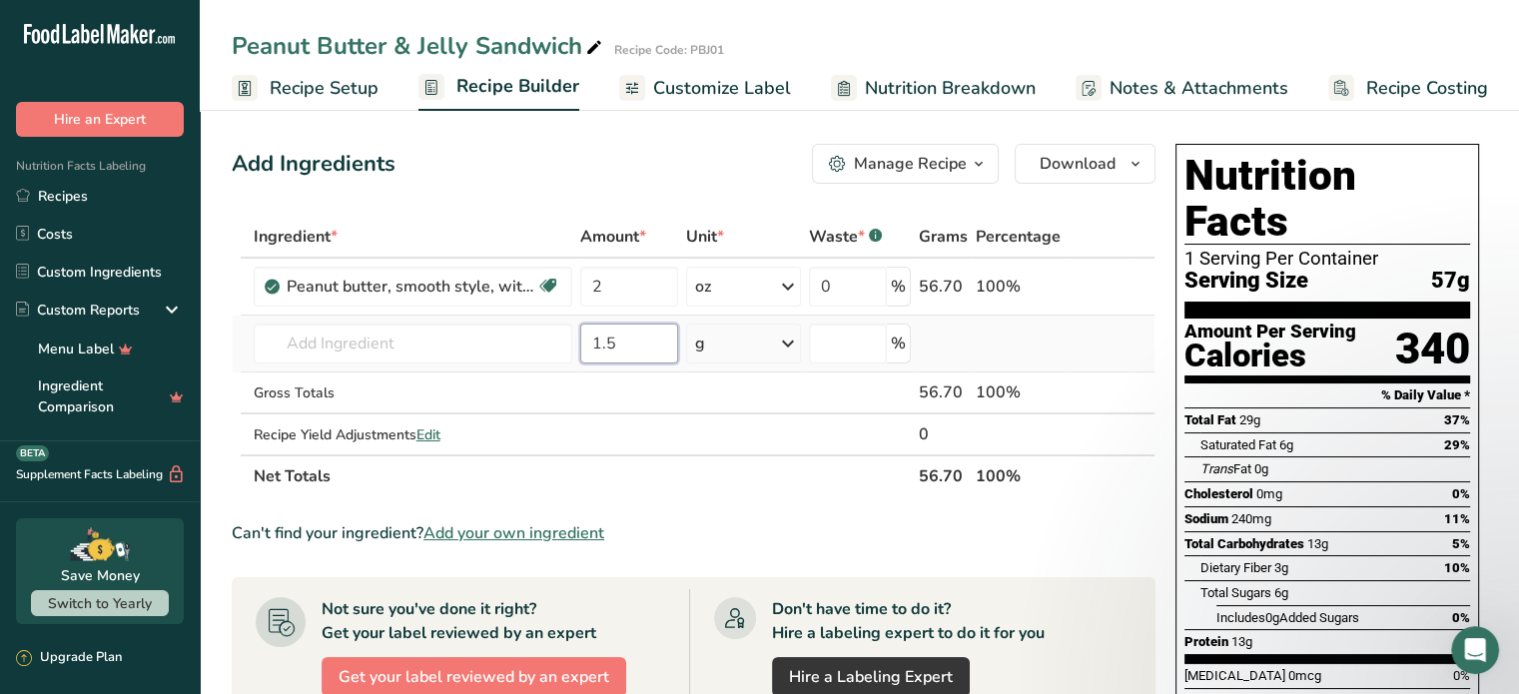
type input "1.5"
click at [792, 346] on icon at bounding box center [788, 343] width 24 height 36
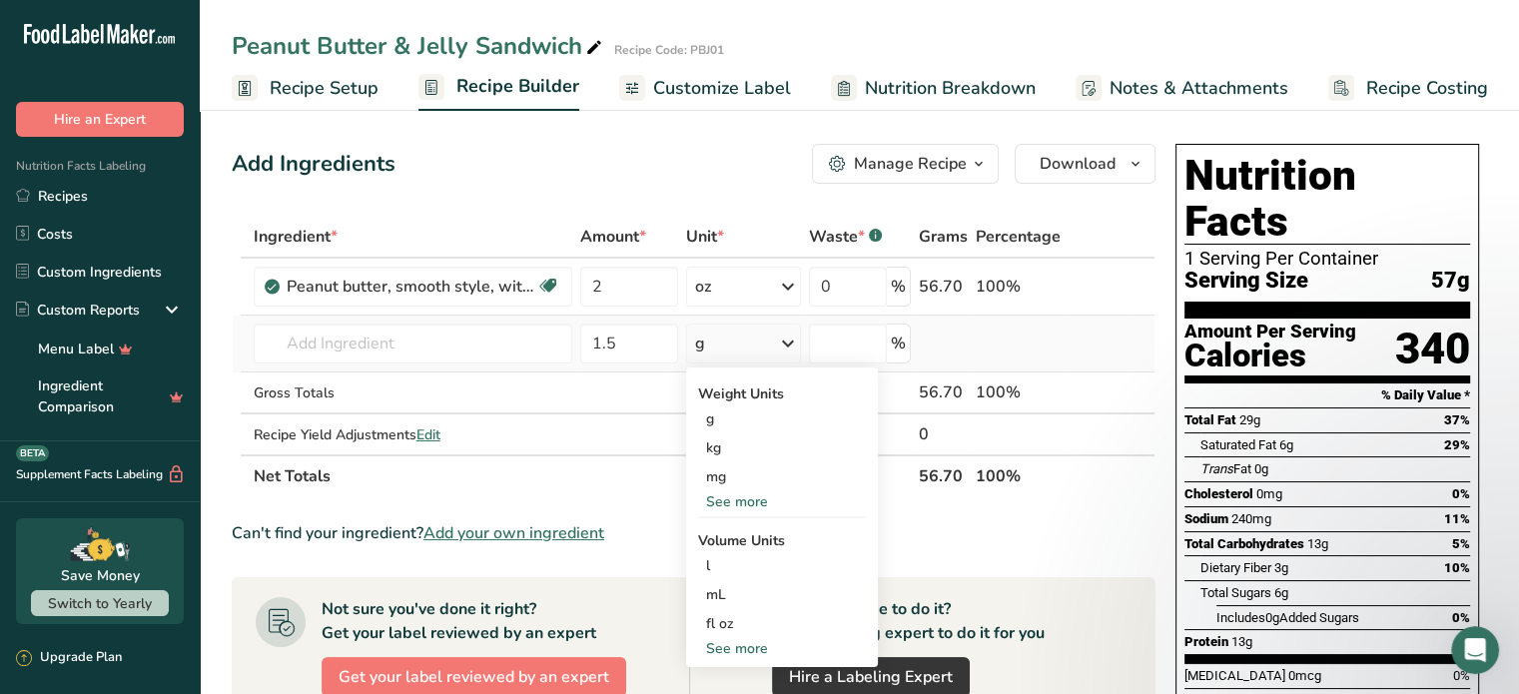
click at [762, 498] on div "See more" at bounding box center [782, 501] width 168 height 21
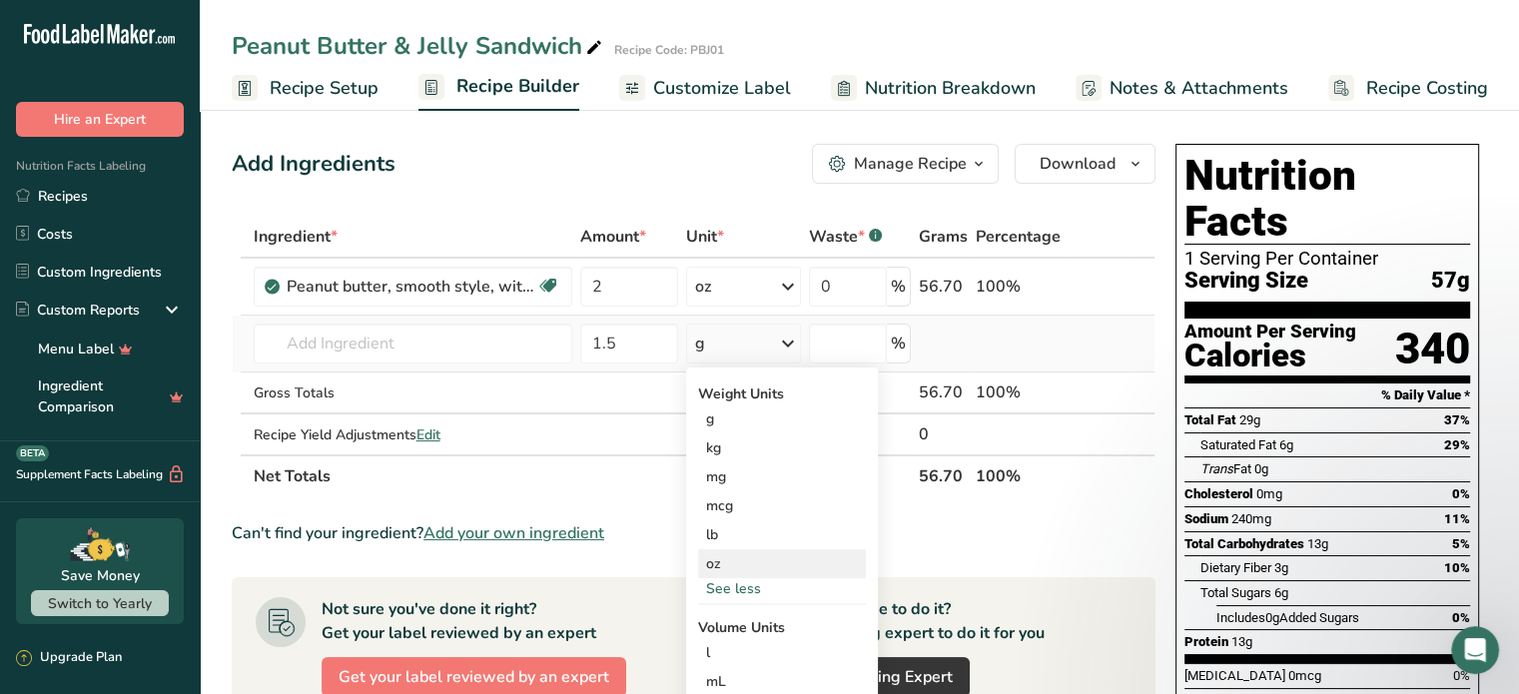
click at [735, 566] on div "oz" at bounding box center [782, 563] width 168 height 29
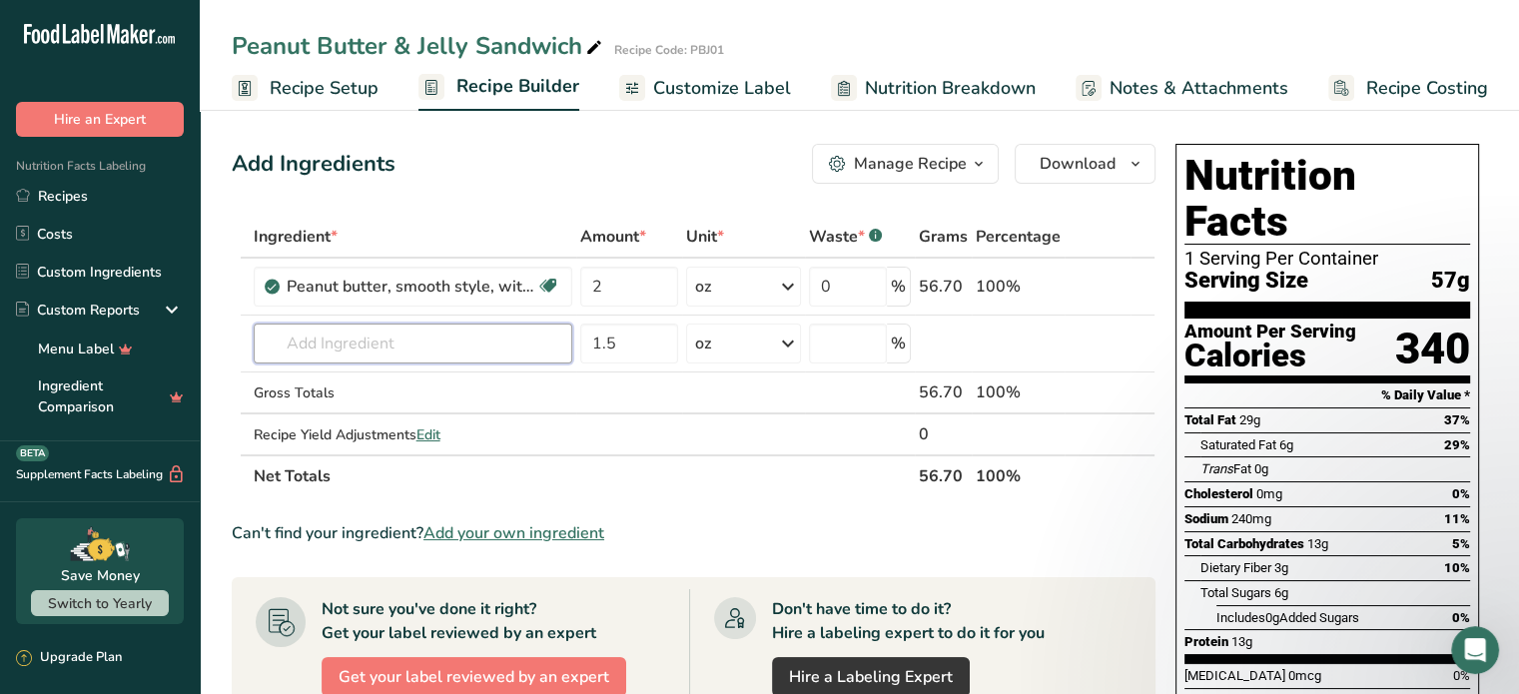
click at [443, 348] on input "text" at bounding box center [413, 343] width 318 height 40
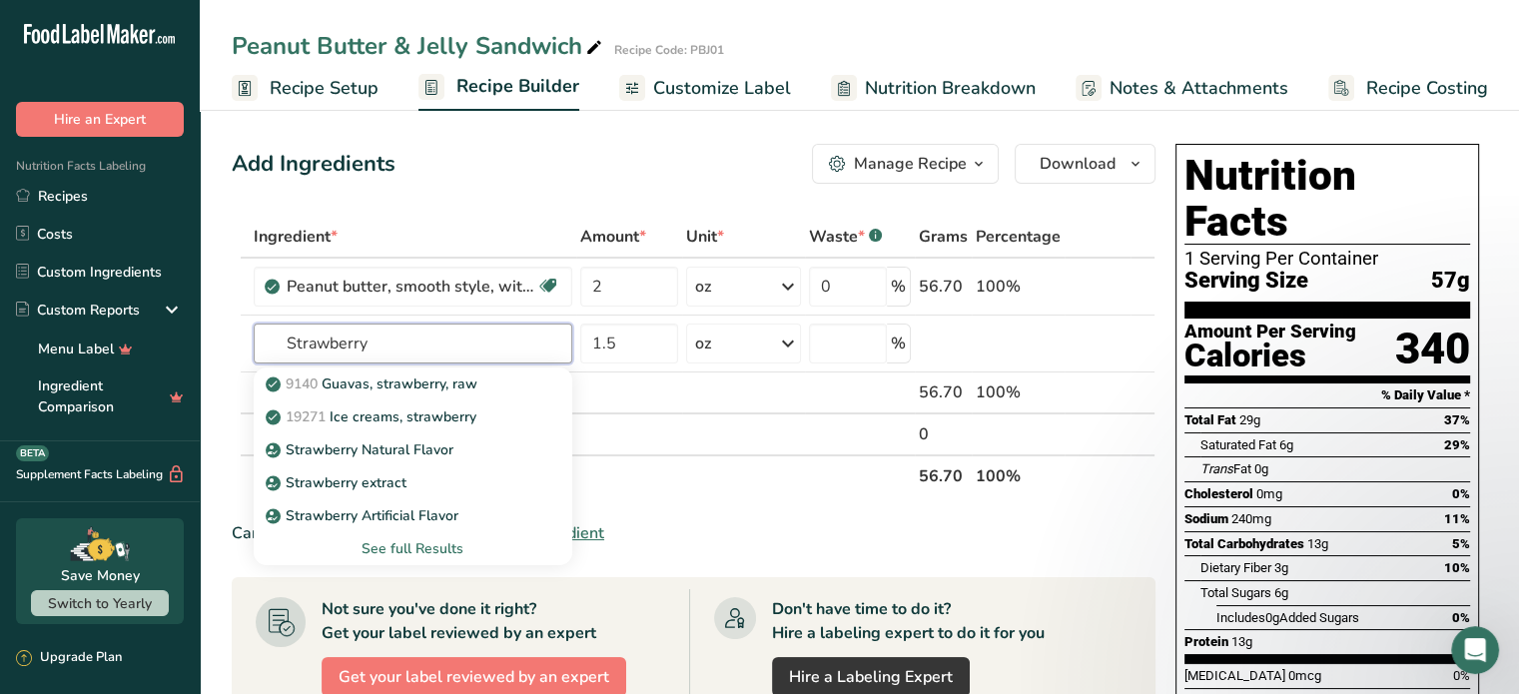
type input "Strawberry"
click at [435, 544] on div "See full Results" at bounding box center [413, 548] width 287 height 21
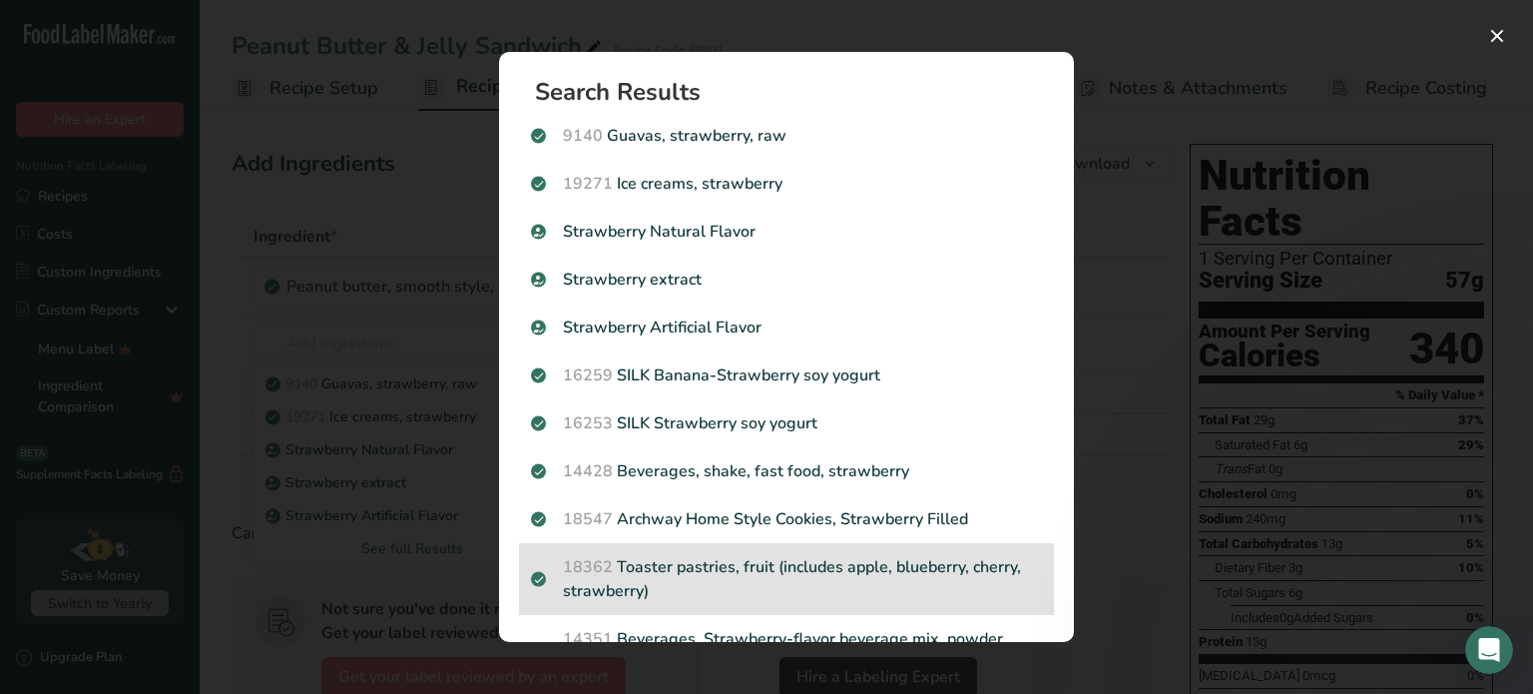
scroll to position [100, 0]
